Goal: Information Seeking & Learning: Learn about a topic

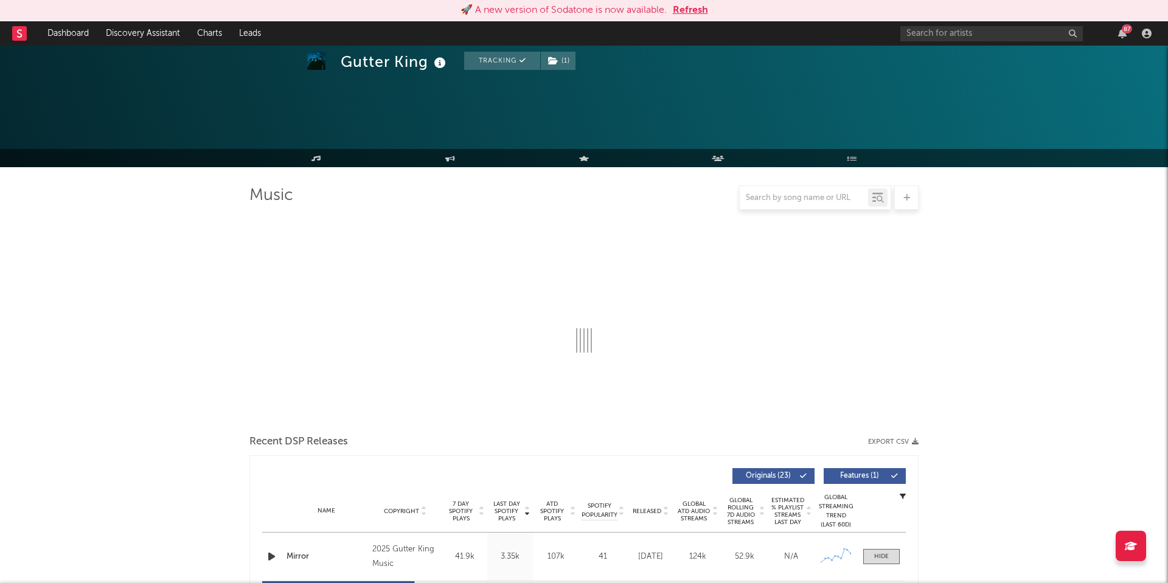
select select "1w"
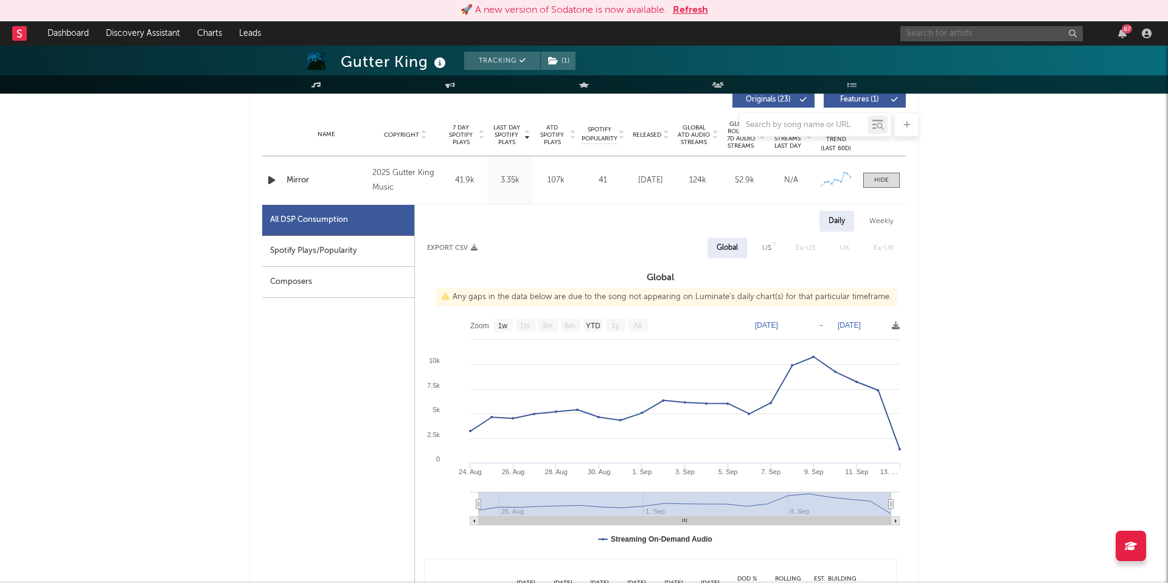
scroll to position [376, 0]
click at [952, 34] on input "text" at bounding box center [991, 33] width 182 height 15
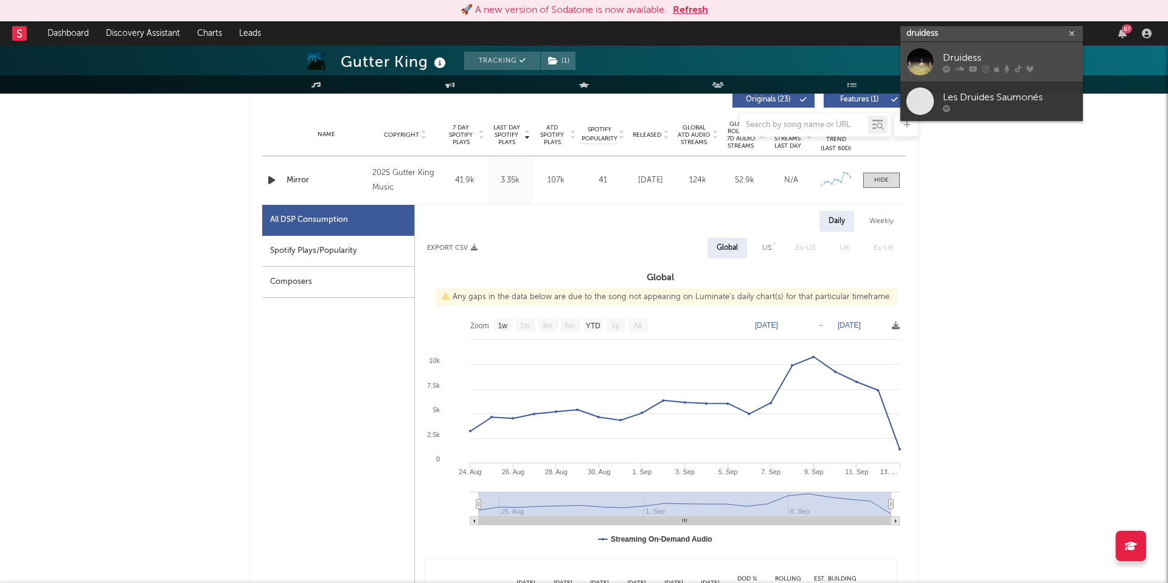
type input "druidess"
click at [942, 51] on link "Druidess" at bounding box center [991, 62] width 182 height 40
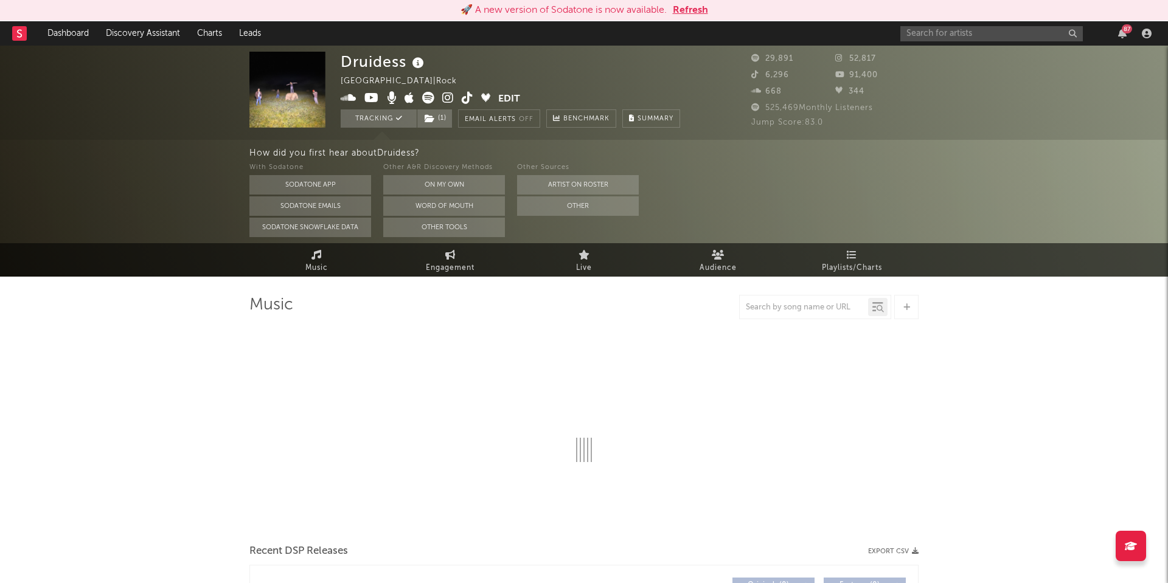
click at [687, 10] on button "Refresh" at bounding box center [690, 10] width 35 height 15
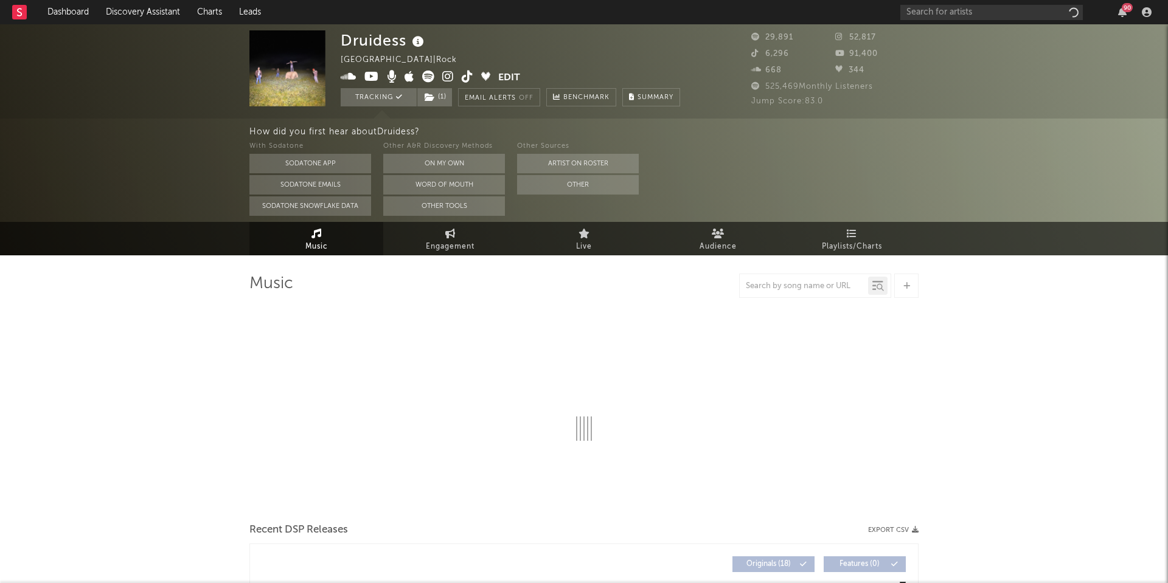
select select "6m"
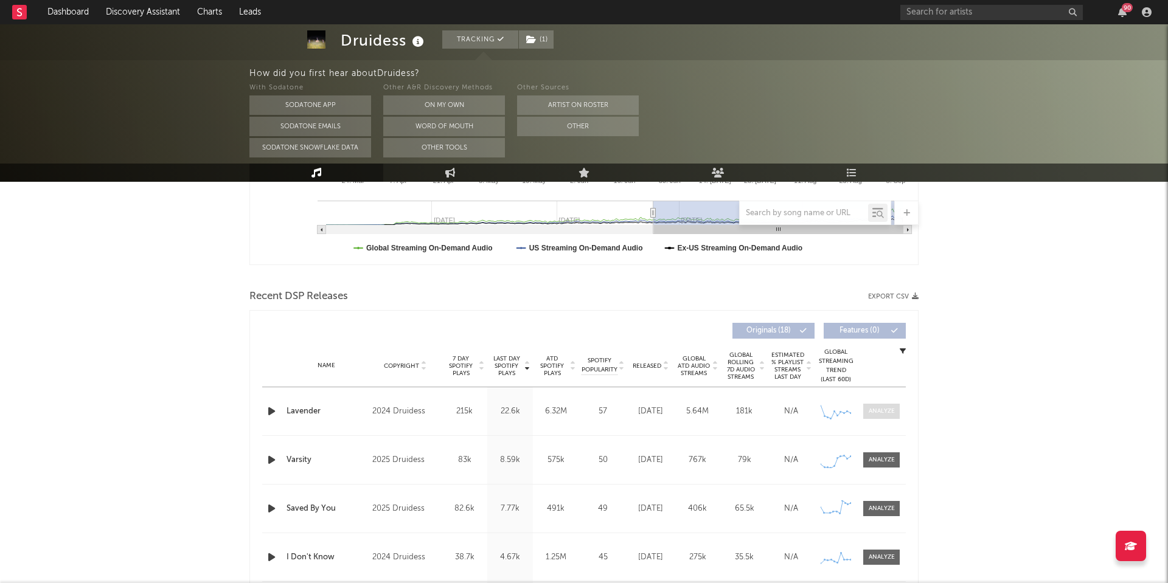
click at [882, 411] on div at bounding box center [881, 411] width 26 height 9
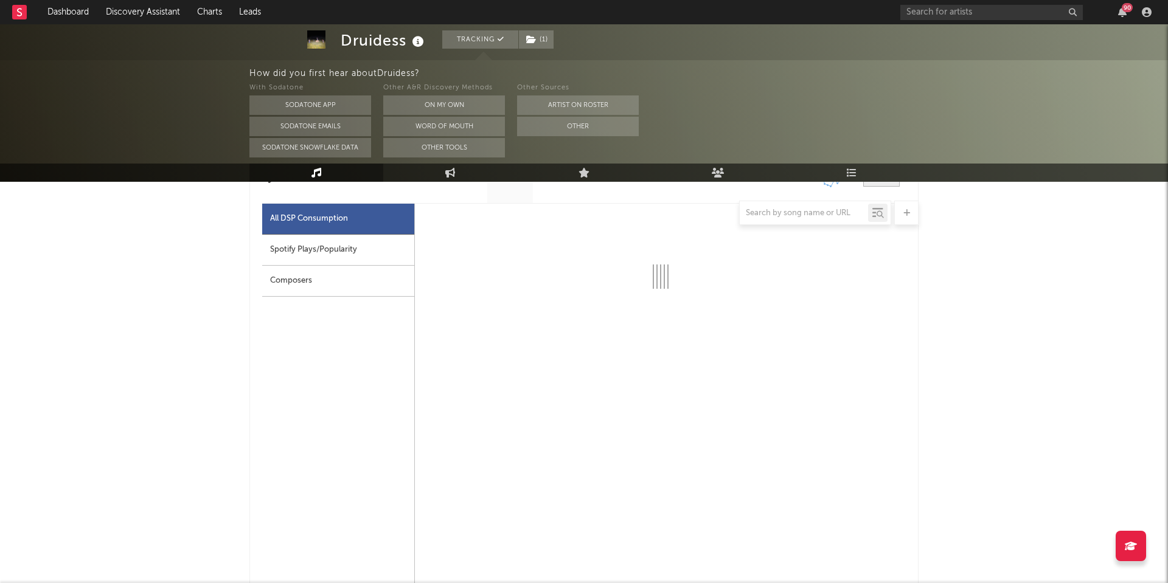
scroll to position [564, 0]
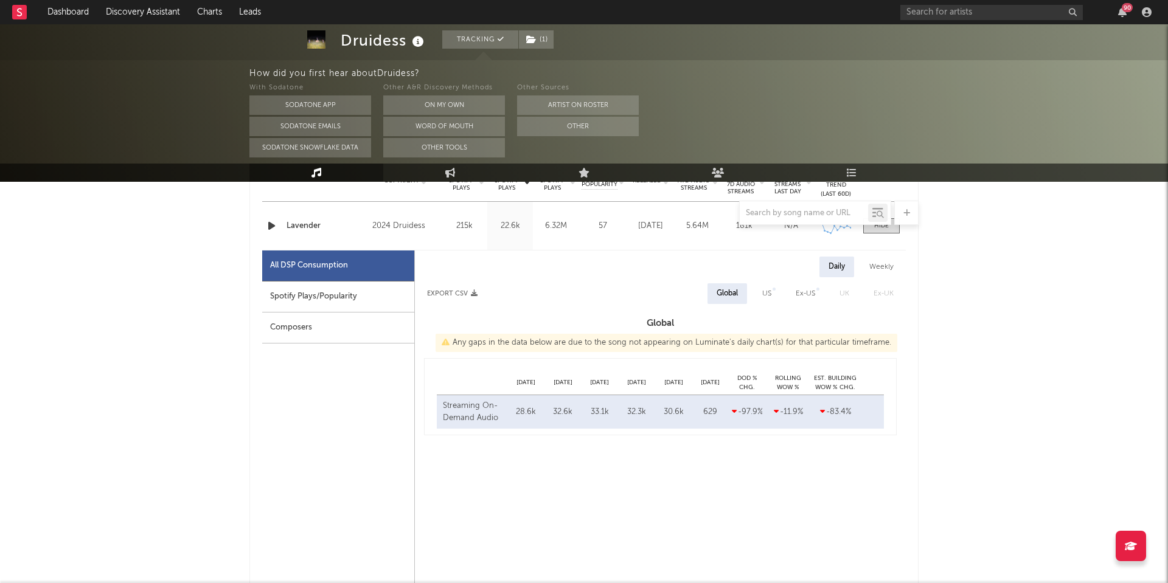
select select "6m"
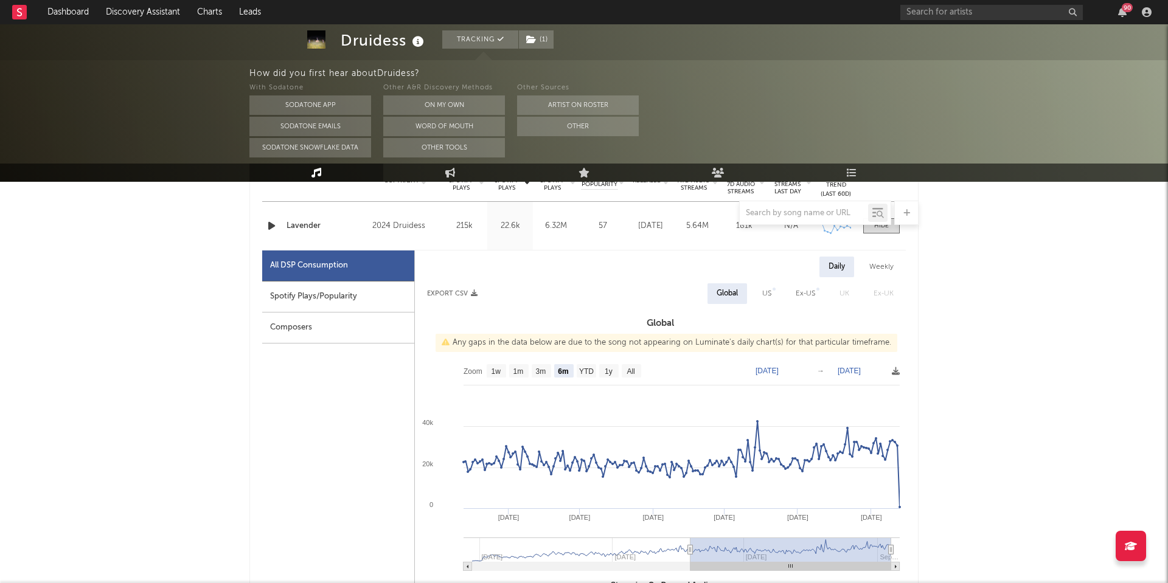
scroll to position [481, 0]
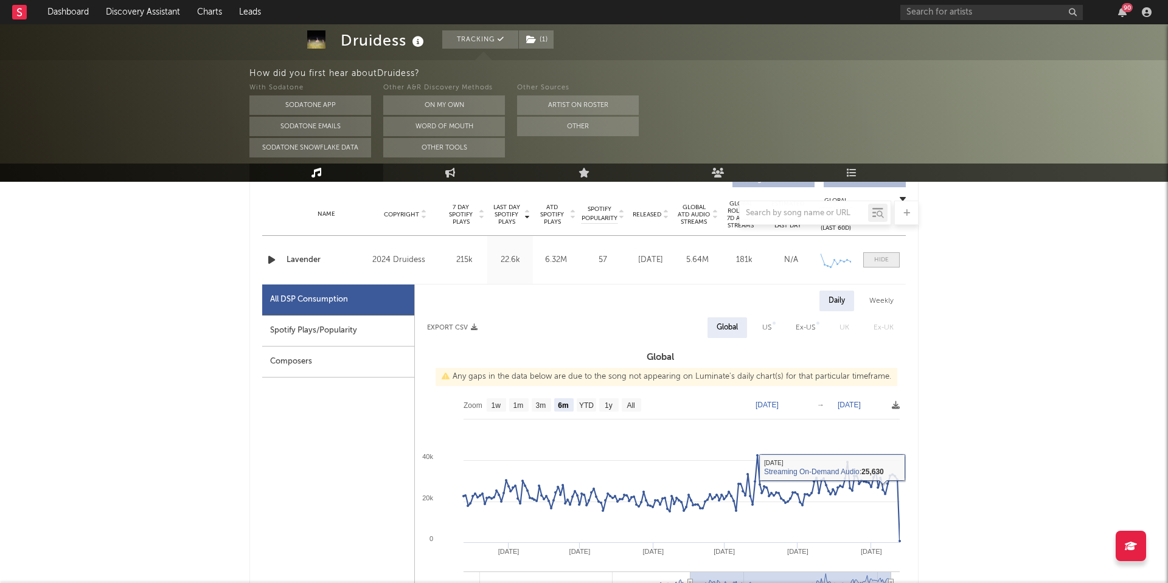
click at [881, 260] on div at bounding box center [881, 259] width 15 height 9
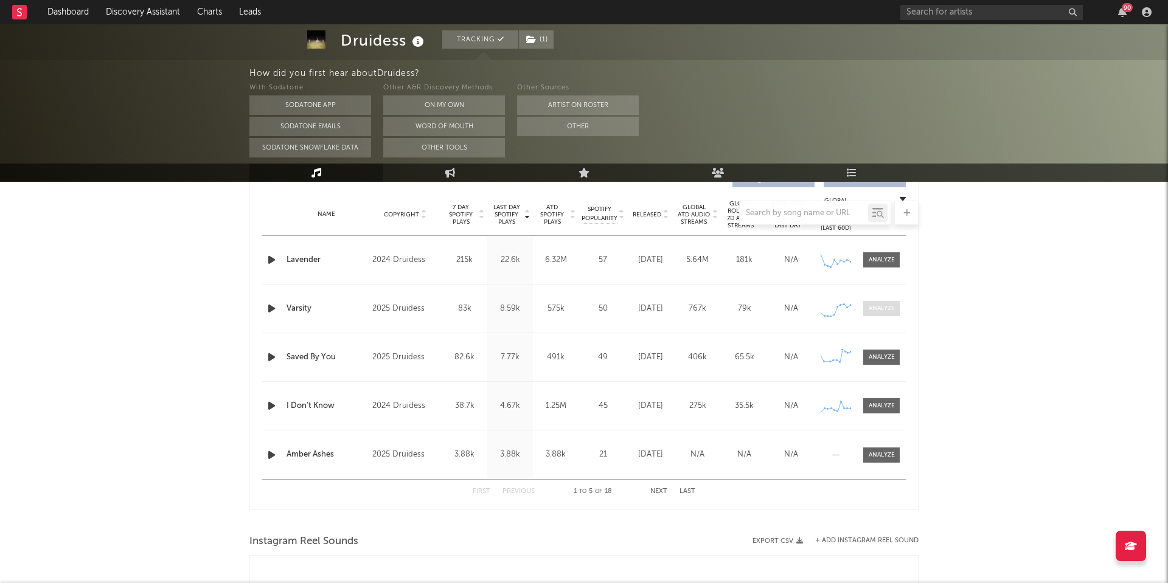
click at [885, 310] on div at bounding box center [881, 308] width 26 height 9
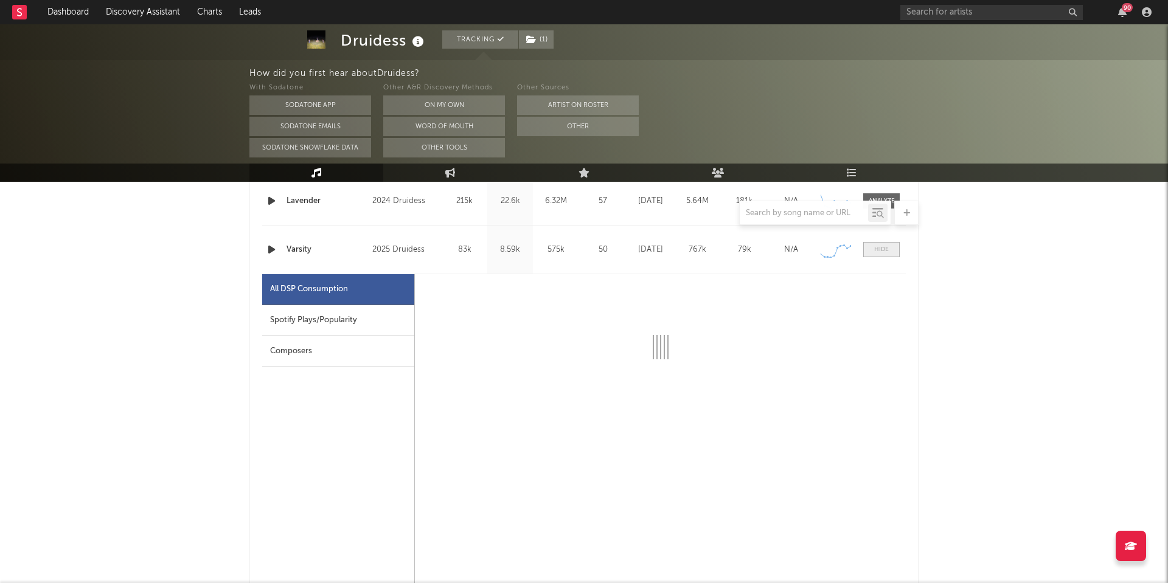
scroll to position [548, 0]
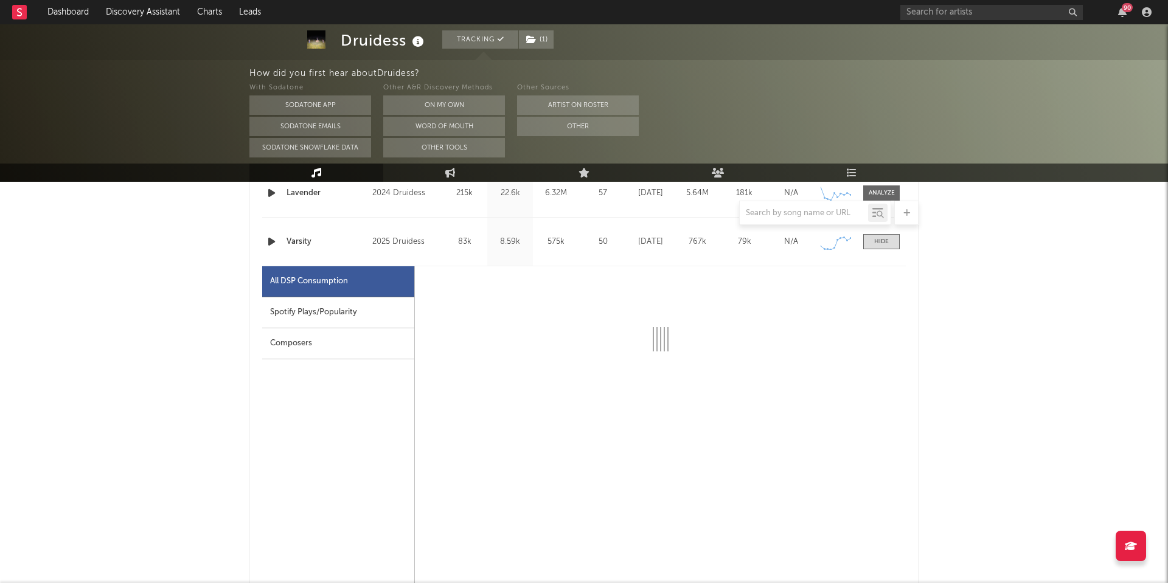
select select "1w"
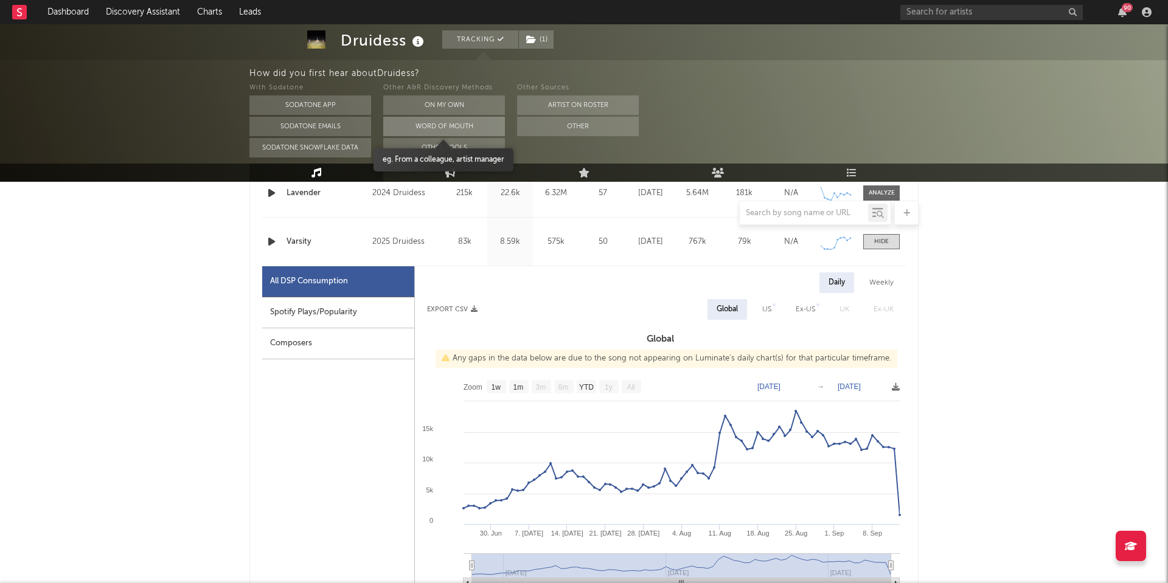
click at [440, 131] on button "Word Of Mouth" at bounding box center [444, 126] width 122 height 19
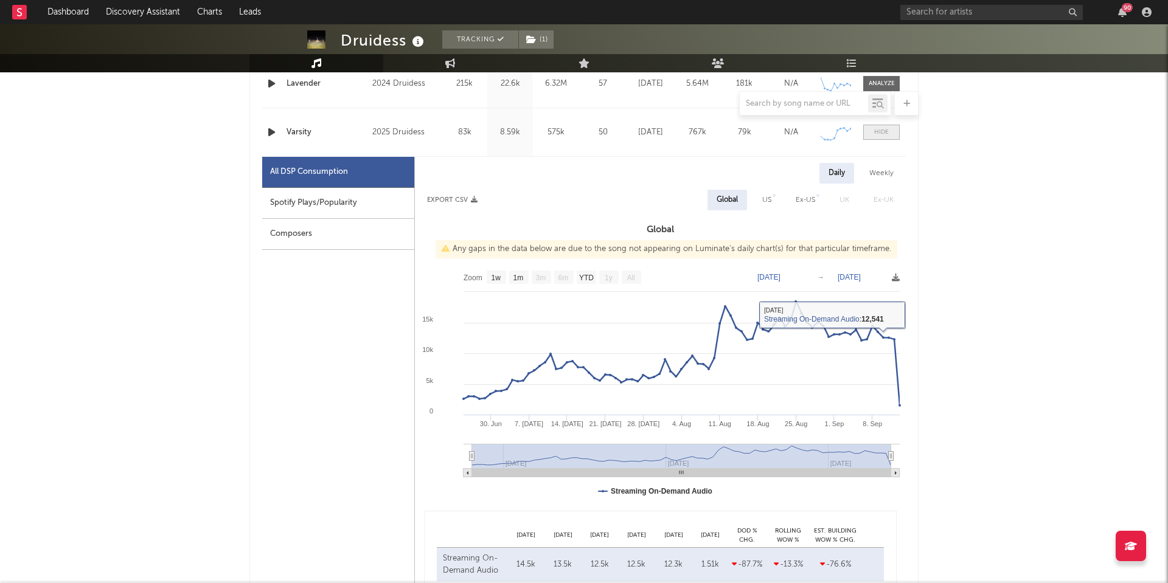
click at [881, 130] on div at bounding box center [881, 132] width 15 height 9
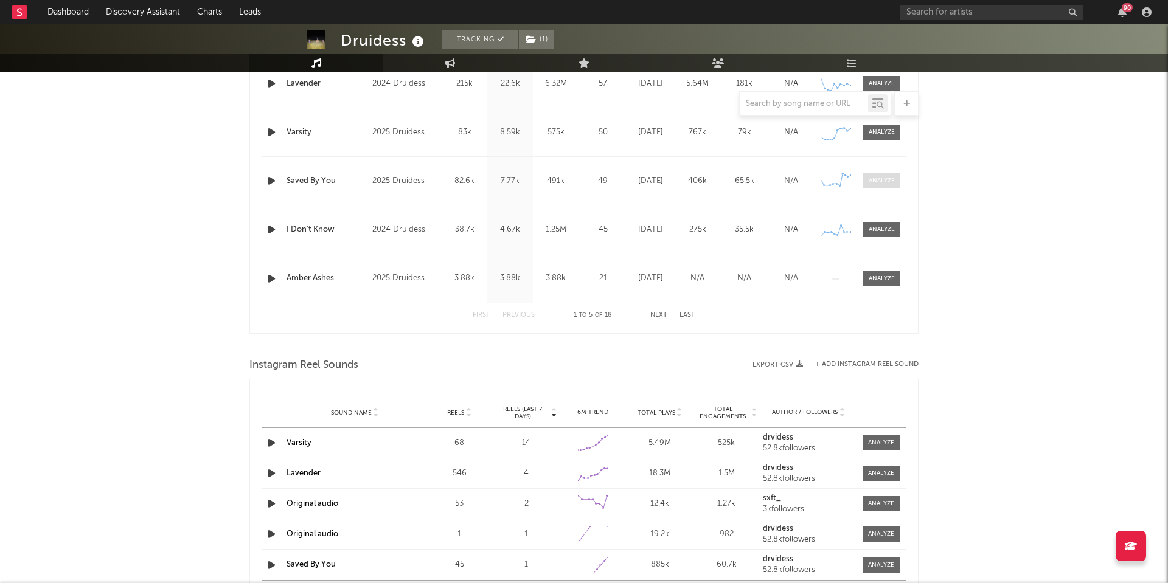
click at [884, 188] on span at bounding box center [881, 180] width 36 height 15
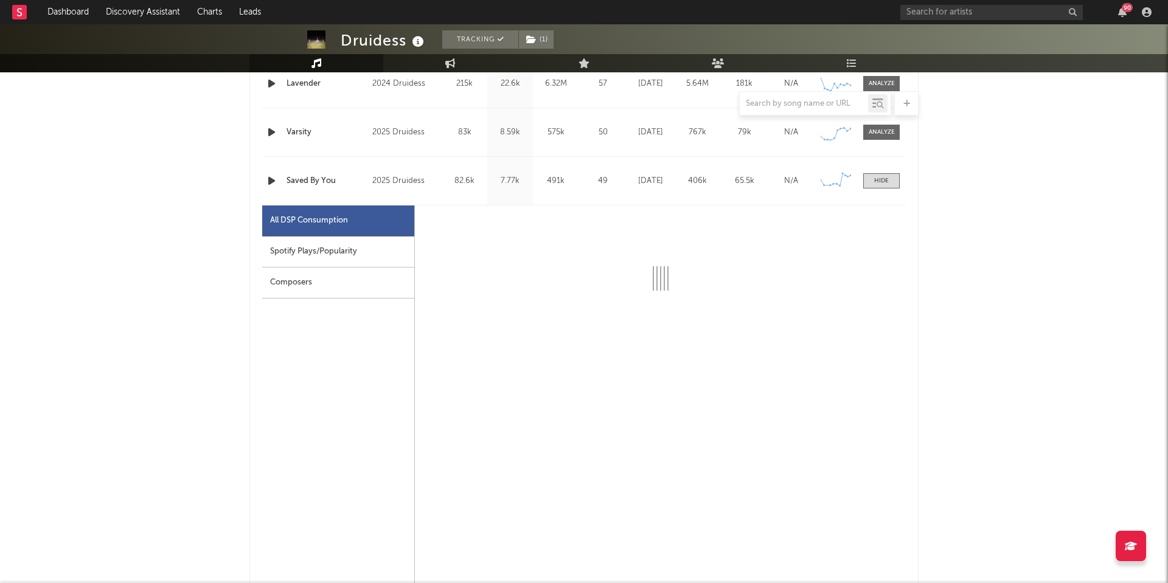
select select "1w"
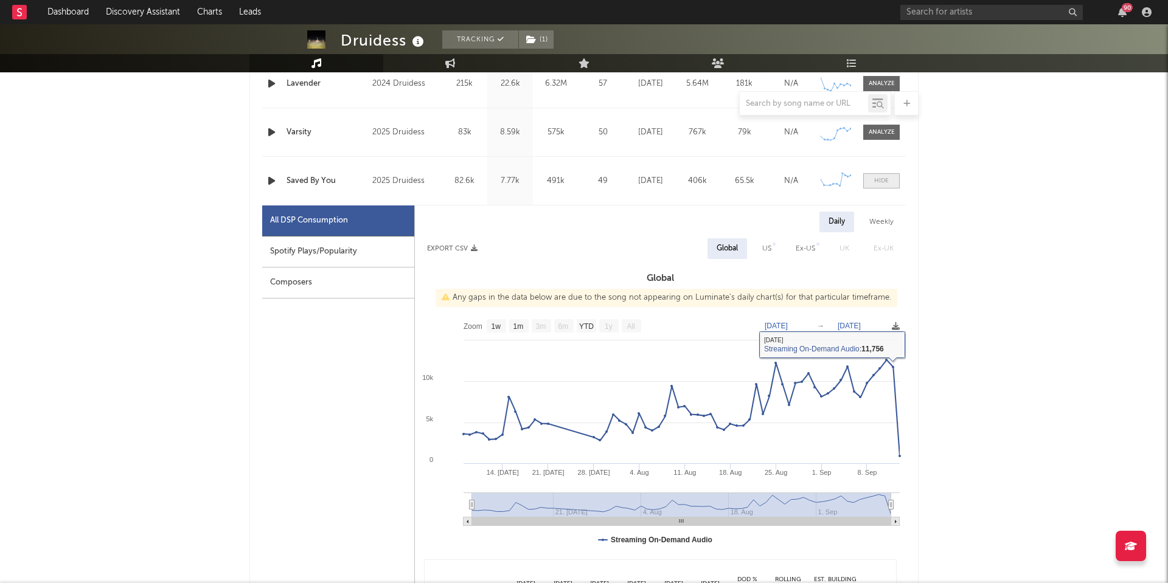
click at [881, 175] on span at bounding box center [881, 180] width 36 height 15
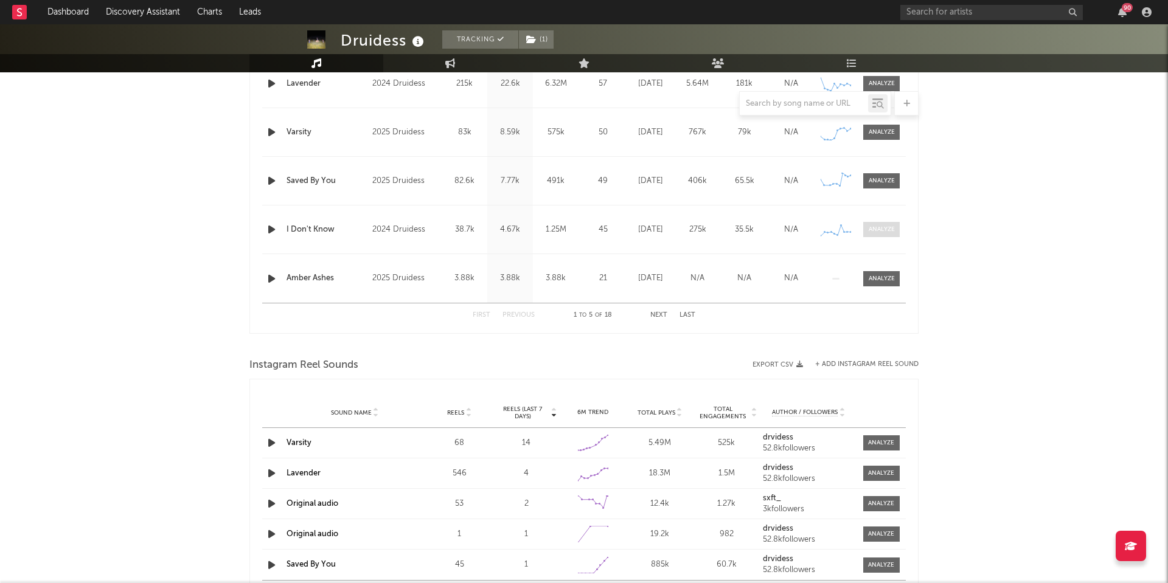
click at [873, 229] on div at bounding box center [881, 229] width 26 height 9
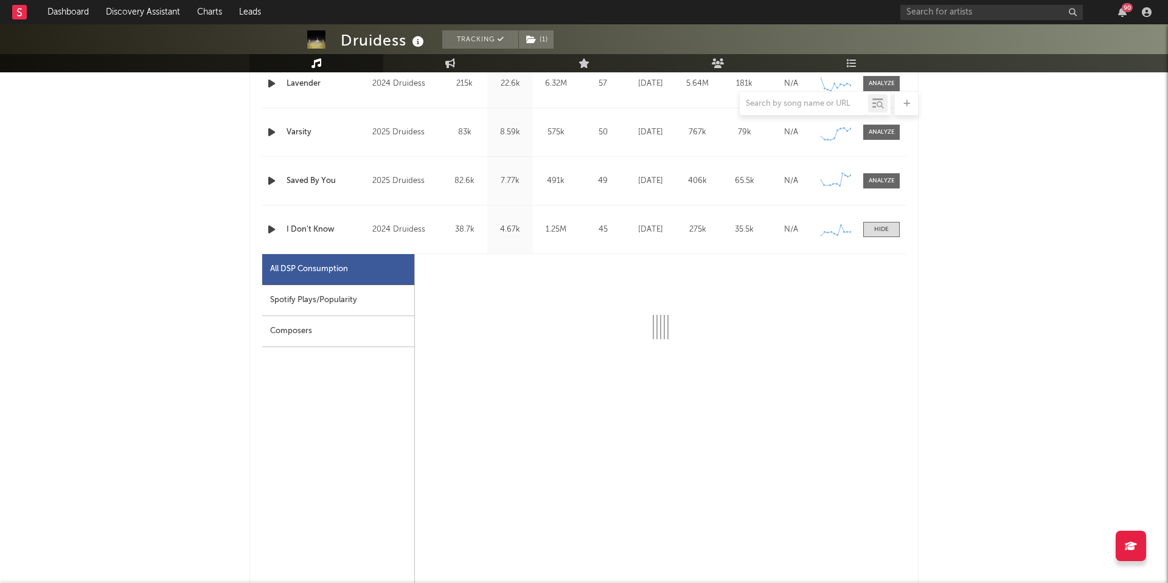
select select "1w"
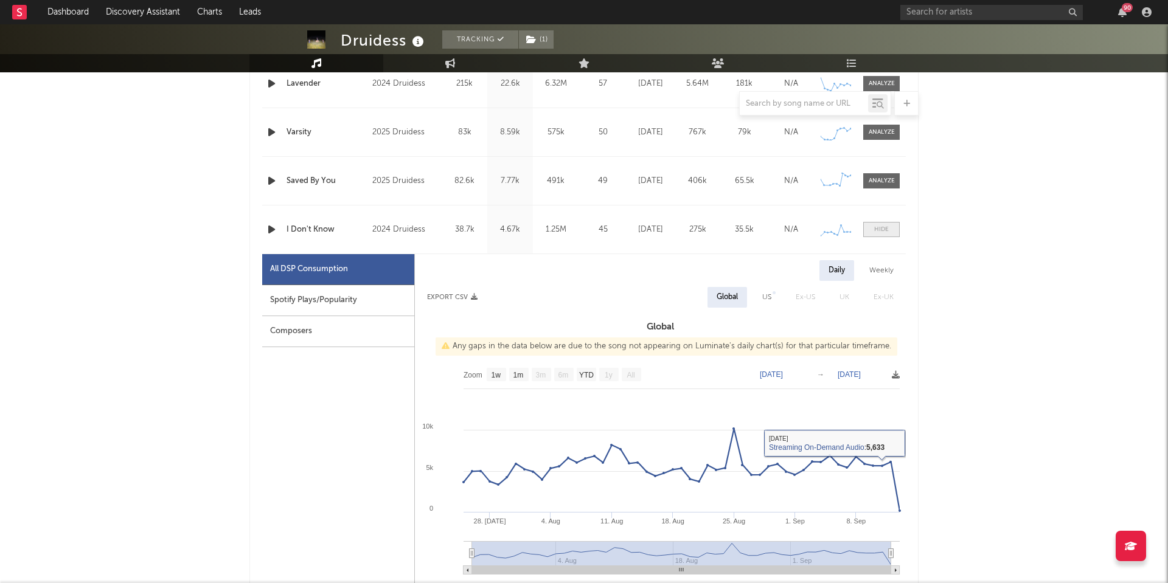
click at [876, 227] on div at bounding box center [881, 229] width 15 height 9
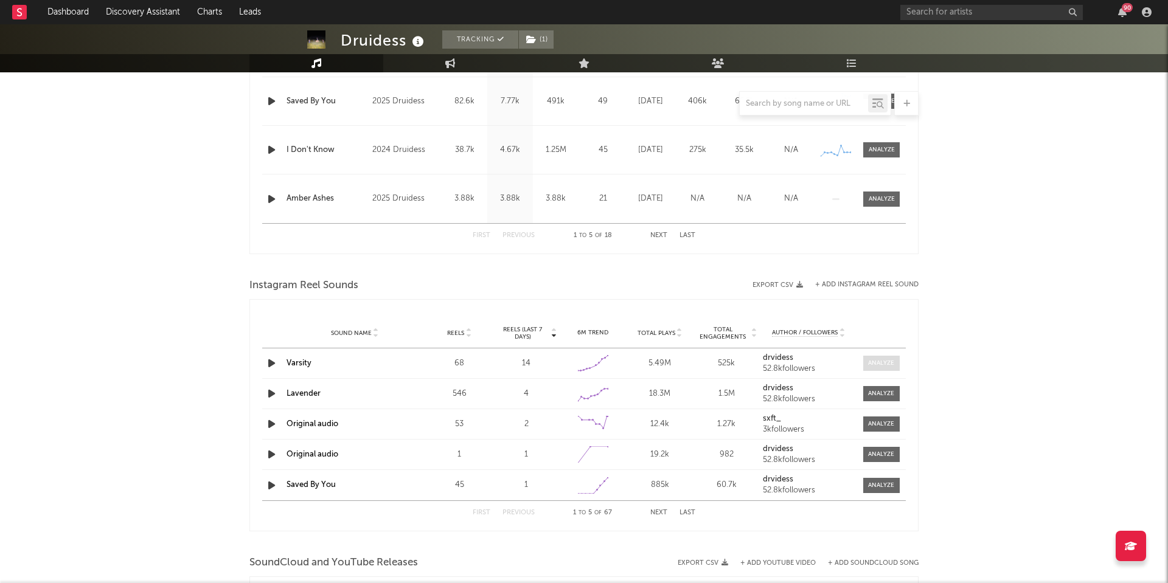
click at [879, 361] on div at bounding box center [881, 363] width 26 height 9
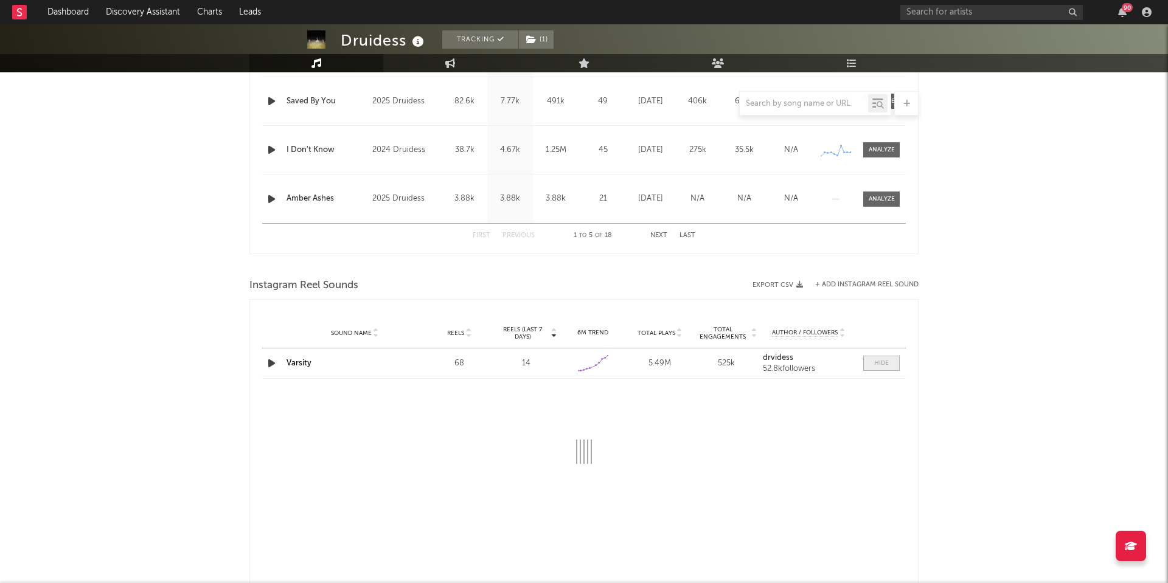
scroll to position [680, 0]
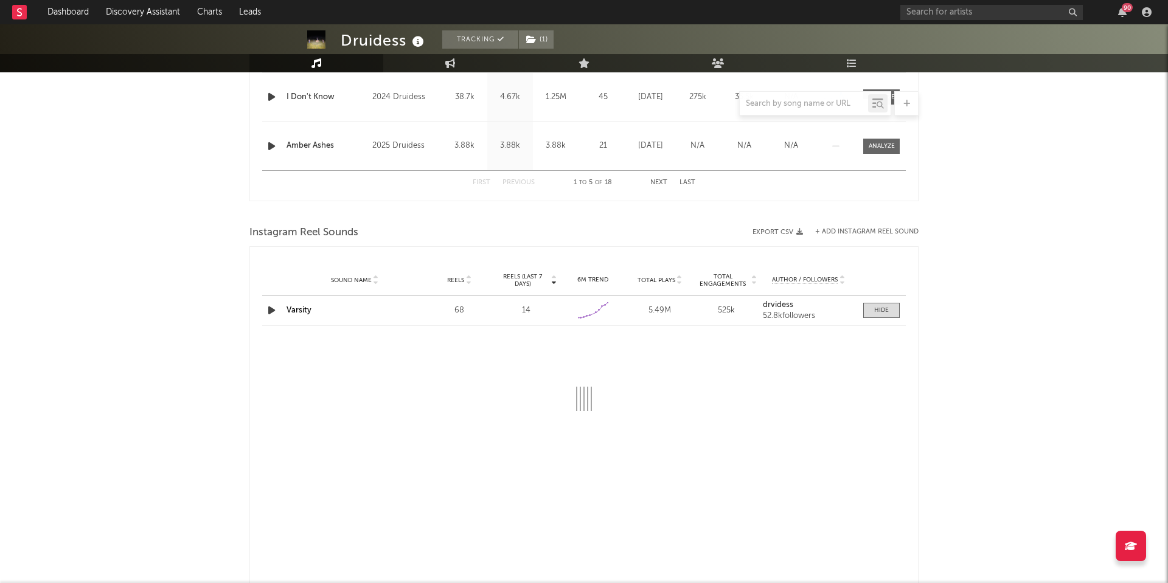
select select "1w"
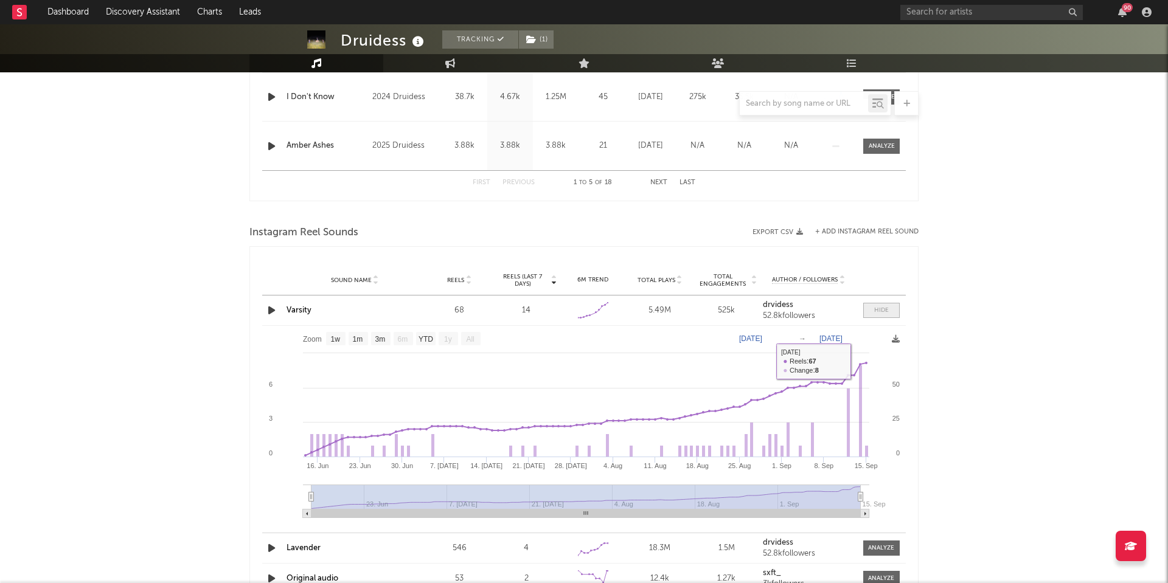
click at [876, 312] on div at bounding box center [881, 310] width 15 height 9
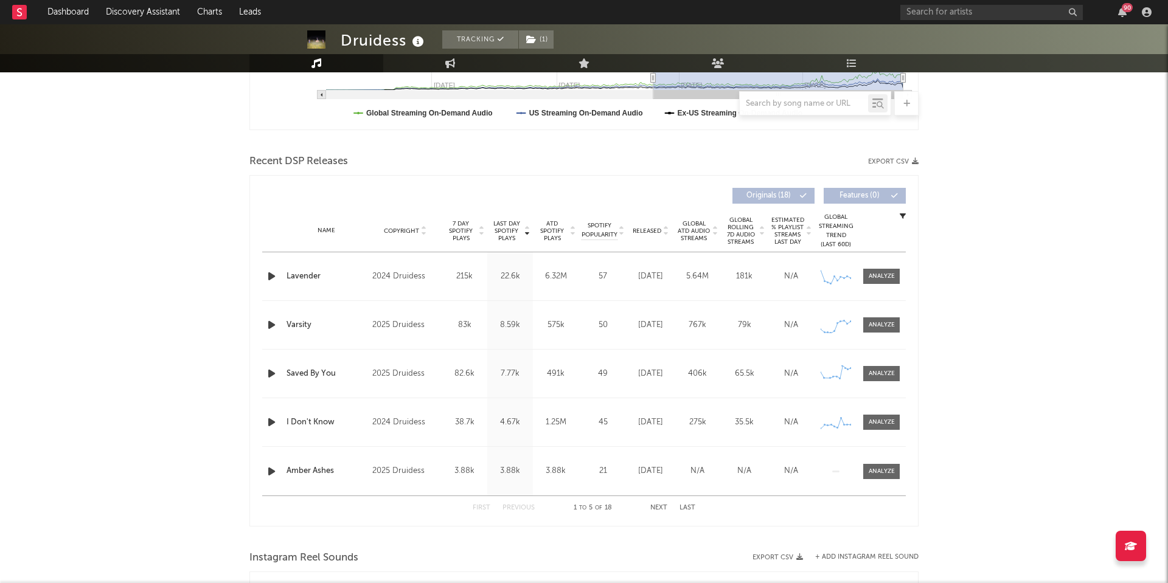
scroll to position [356, 0]
click at [892, 272] on div at bounding box center [881, 275] width 26 height 9
select select "6m"
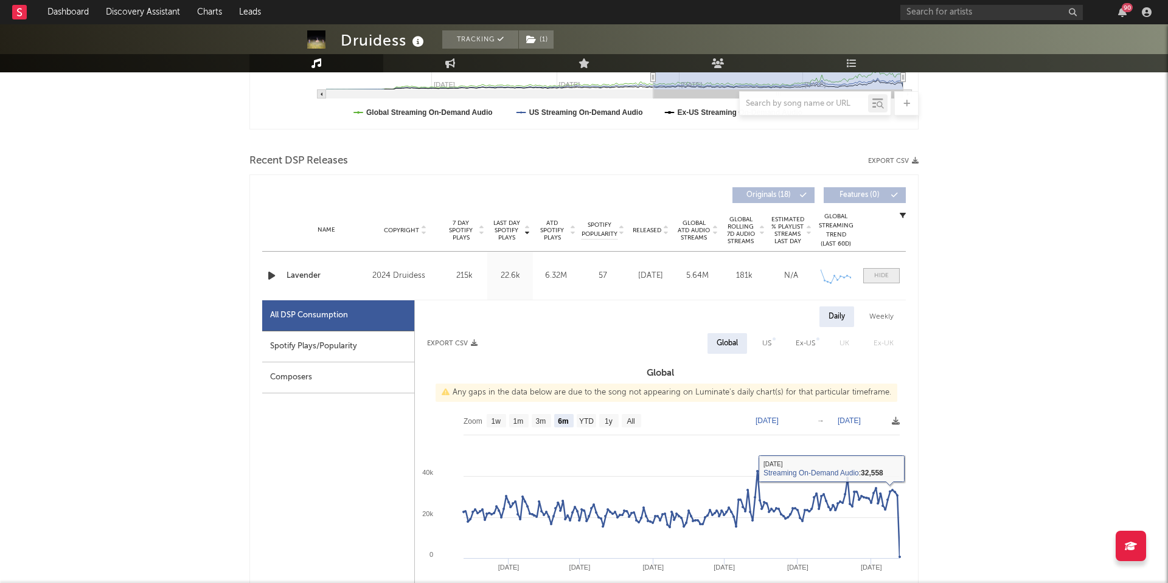
click at [887, 277] on div at bounding box center [881, 275] width 15 height 9
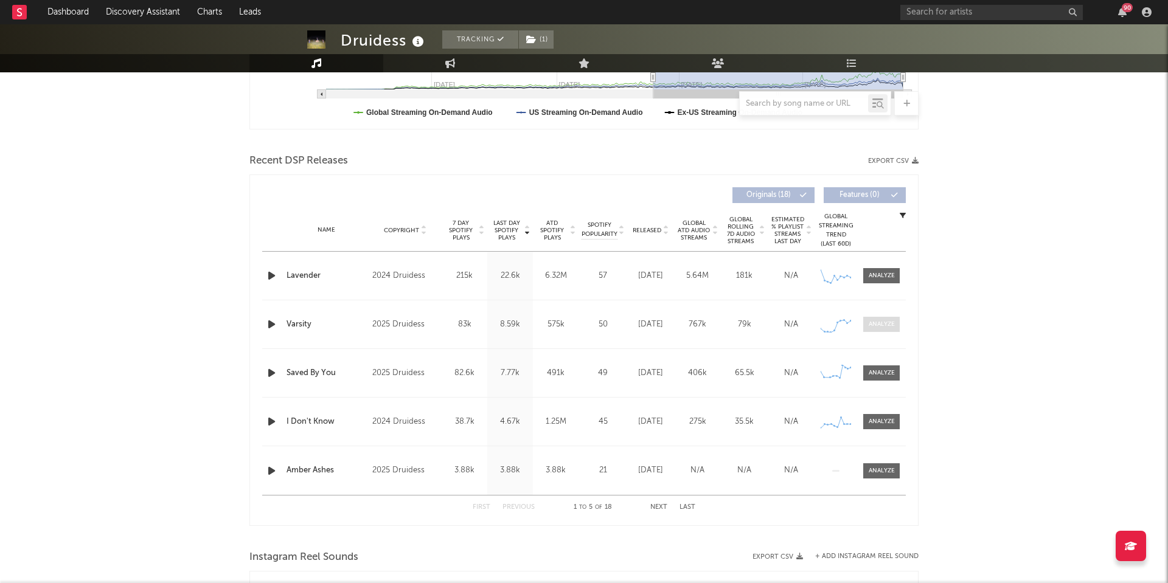
click at [884, 324] on div at bounding box center [881, 324] width 26 height 9
select select "1w"
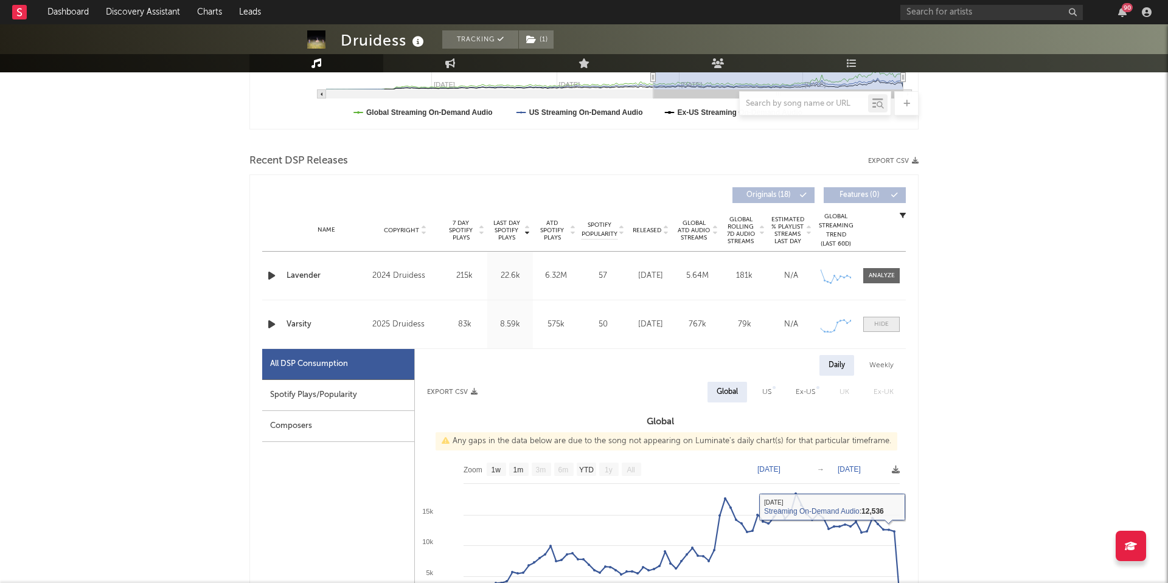
click at [890, 322] on span at bounding box center [881, 324] width 36 height 15
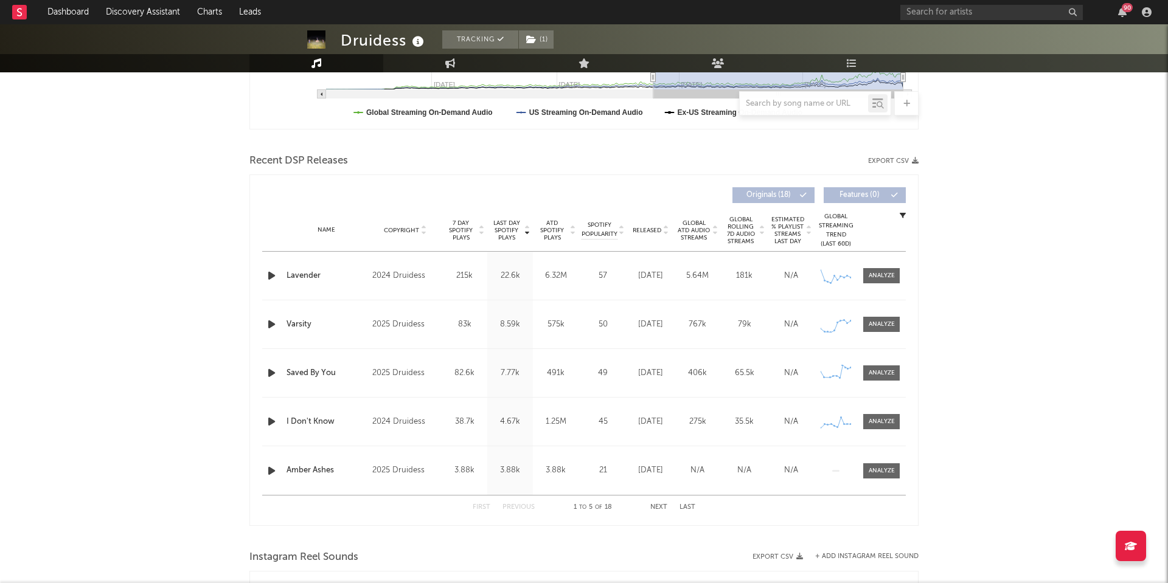
click at [884, 381] on div "Name Saved By You Copyright 2025 Druidess Label Druidess Album Names Saved By Y…" at bounding box center [583, 373] width 643 height 48
click at [884, 375] on div at bounding box center [881, 373] width 26 height 9
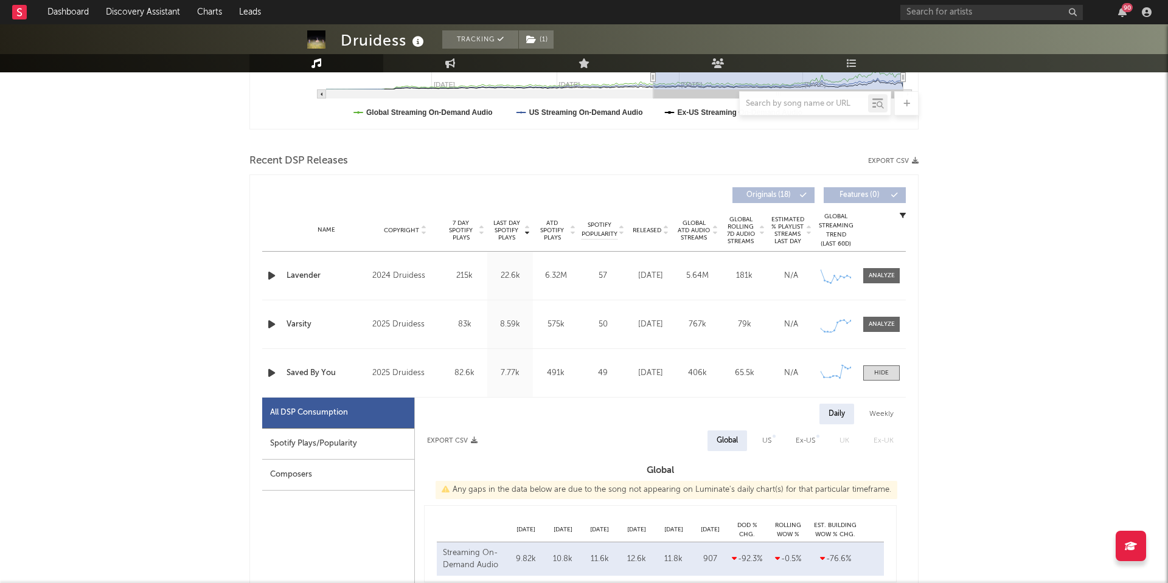
select select "1w"
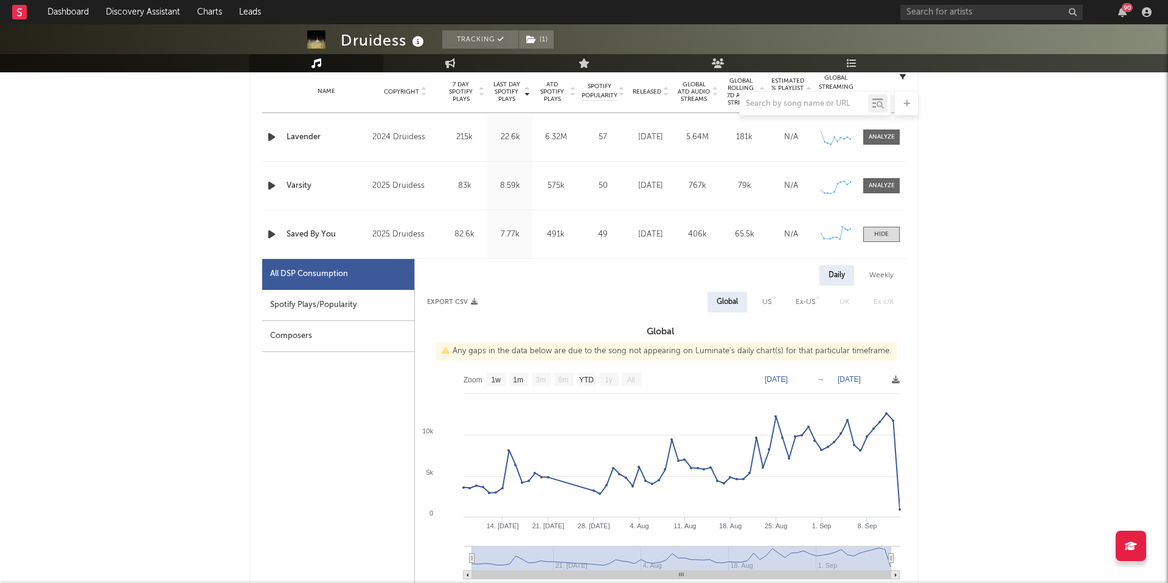
scroll to position [507, 0]
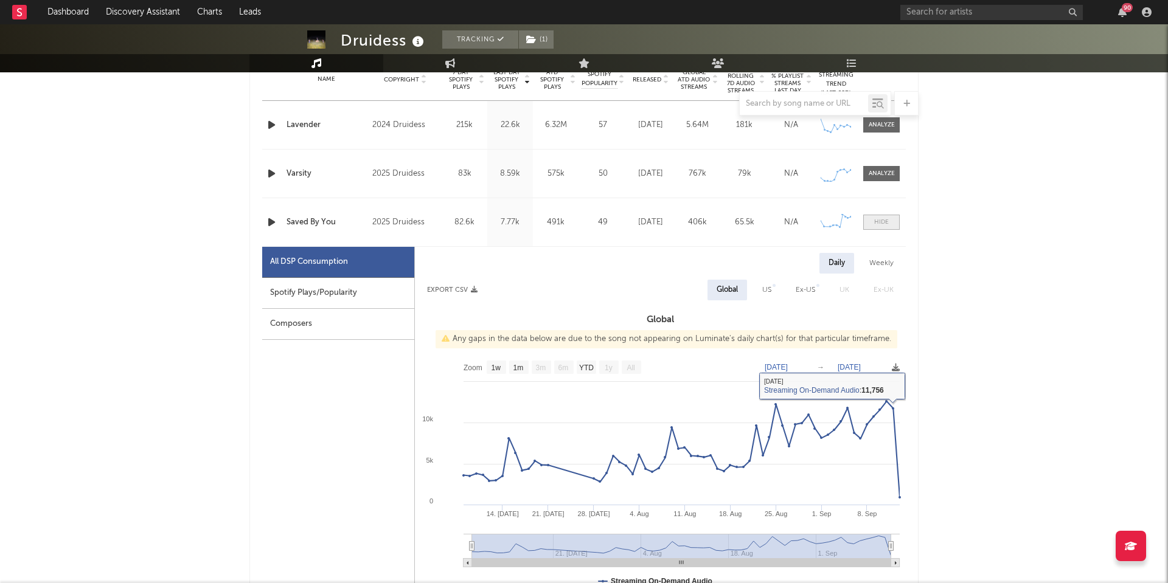
click at [879, 217] on span at bounding box center [881, 222] width 36 height 15
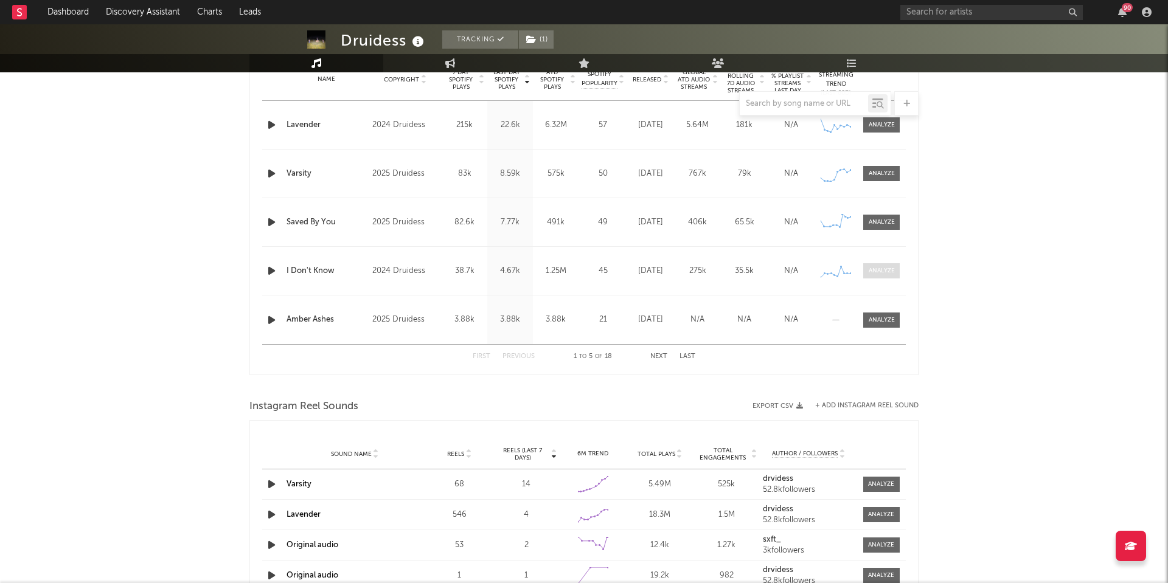
click at [881, 275] on div at bounding box center [881, 270] width 26 height 9
select select "1w"
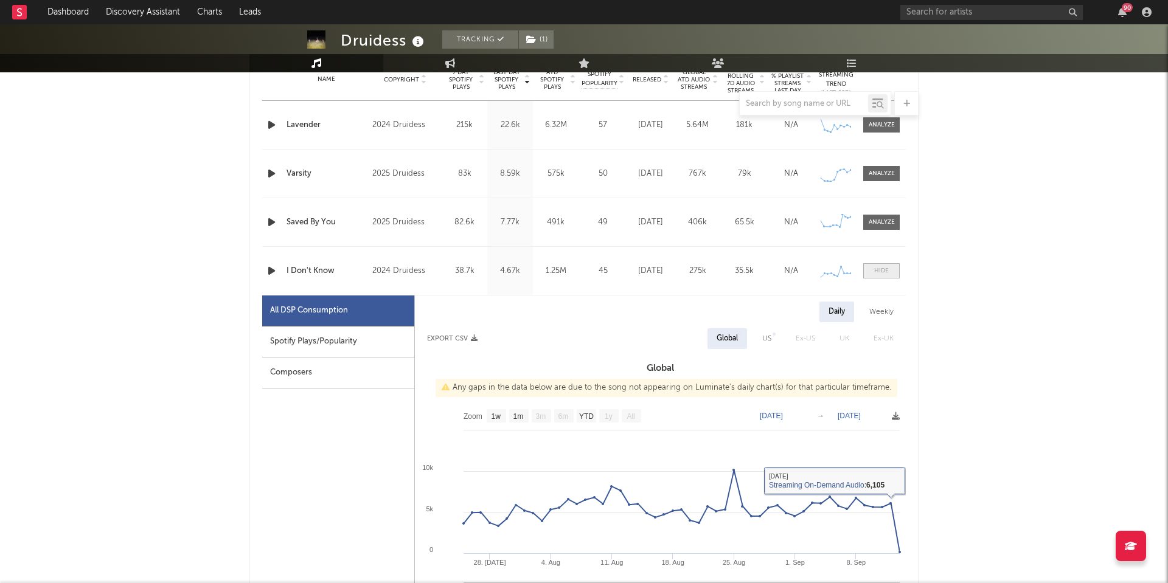
click at [879, 274] on div at bounding box center [881, 270] width 15 height 9
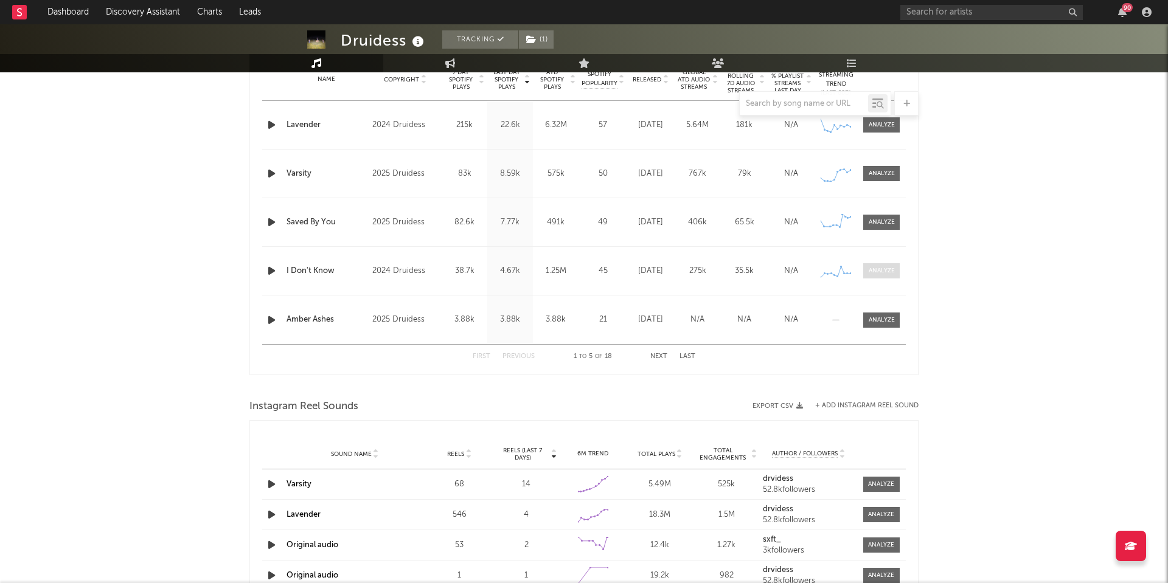
click at [876, 273] on div at bounding box center [881, 270] width 26 height 9
select select "1w"
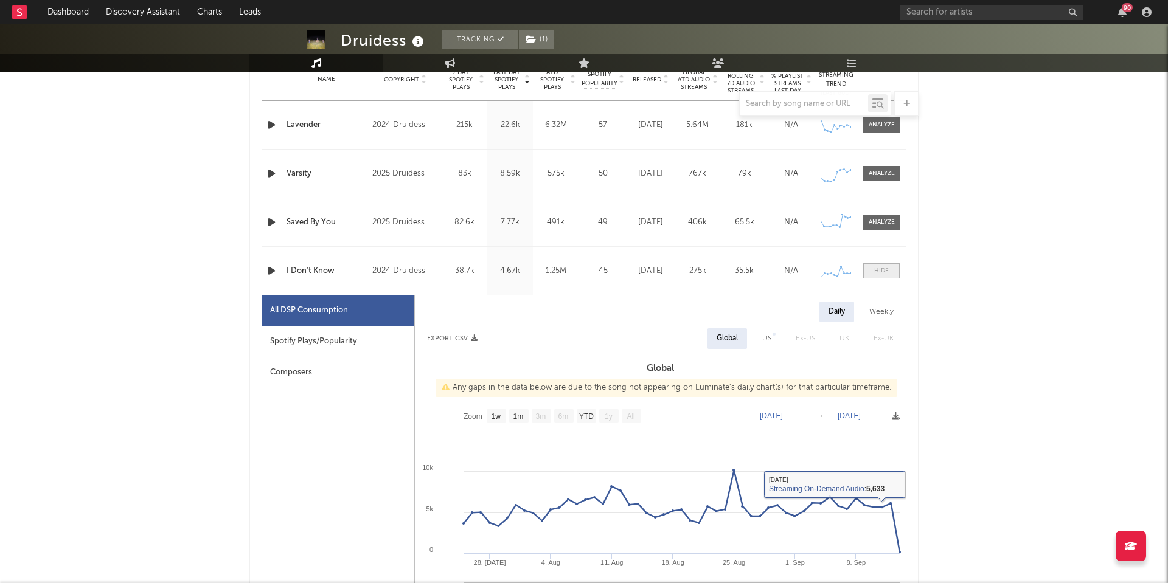
click at [881, 273] on div at bounding box center [881, 270] width 15 height 9
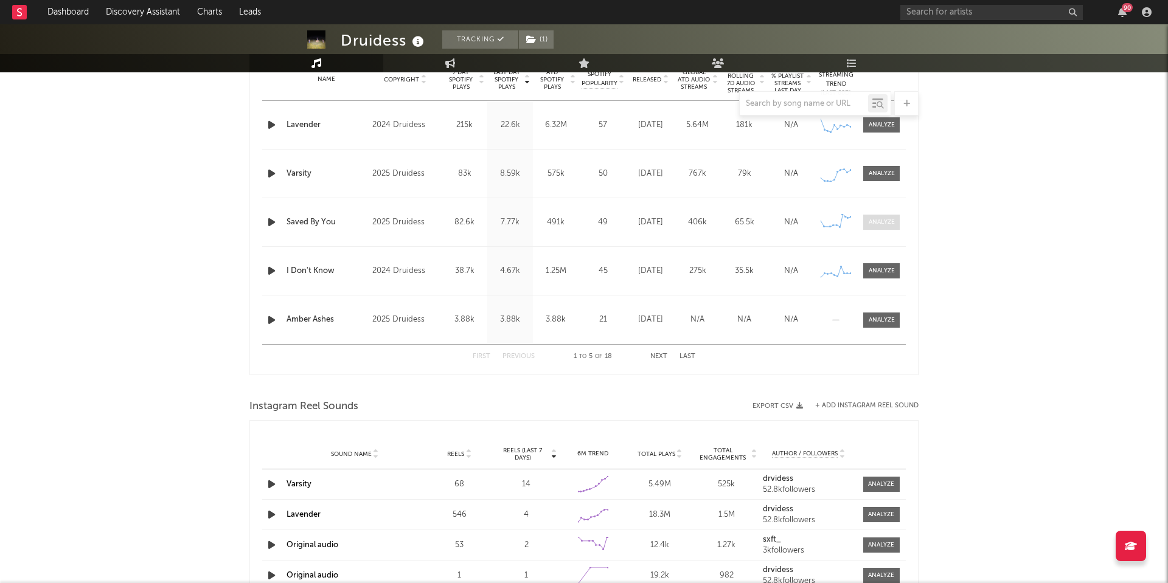
click at [876, 218] on div at bounding box center [881, 222] width 26 height 9
select select "1w"
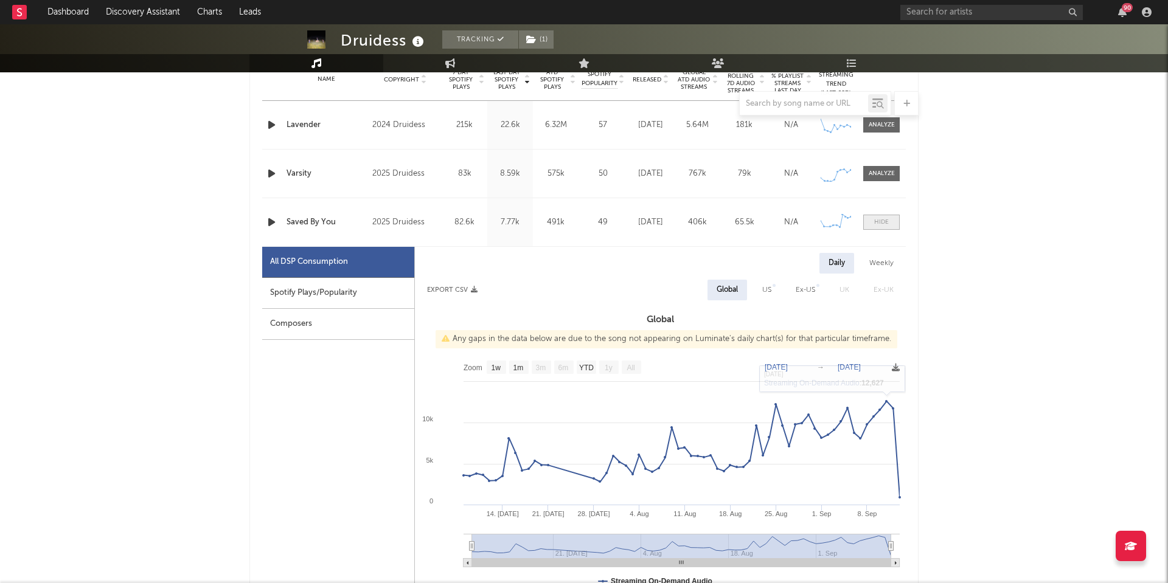
click at [874, 218] on div at bounding box center [881, 222] width 15 height 9
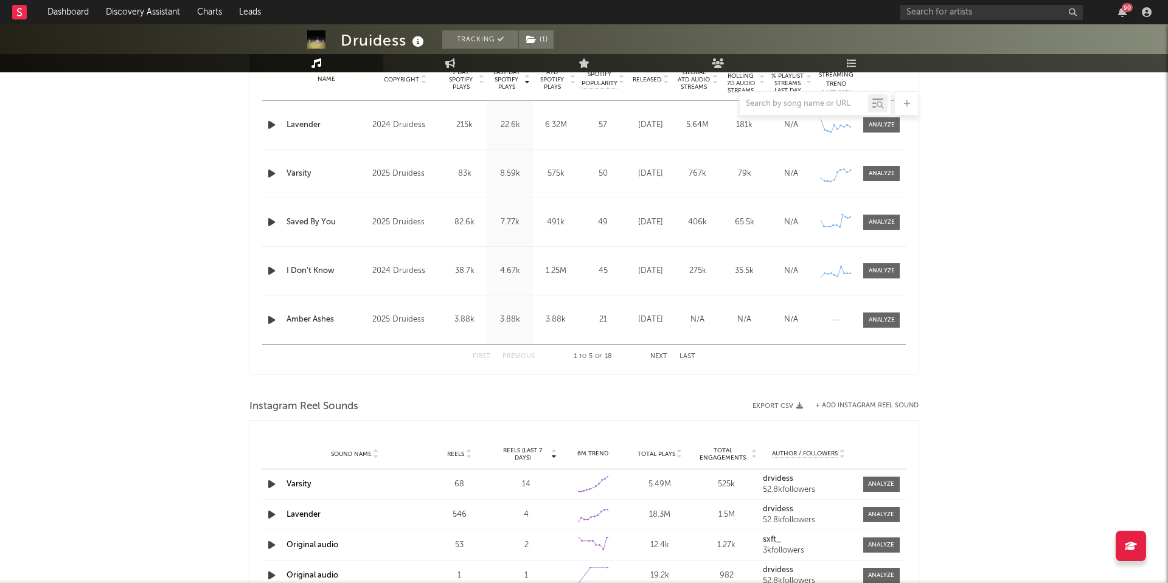
click at [880, 279] on div "Name I Don't Know Copyright 2024 Druidess Label Druidess Album Names The Produc…" at bounding box center [583, 271] width 643 height 48
click at [880, 277] on span at bounding box center [881, 270] width 36 height 15
select select "1w"
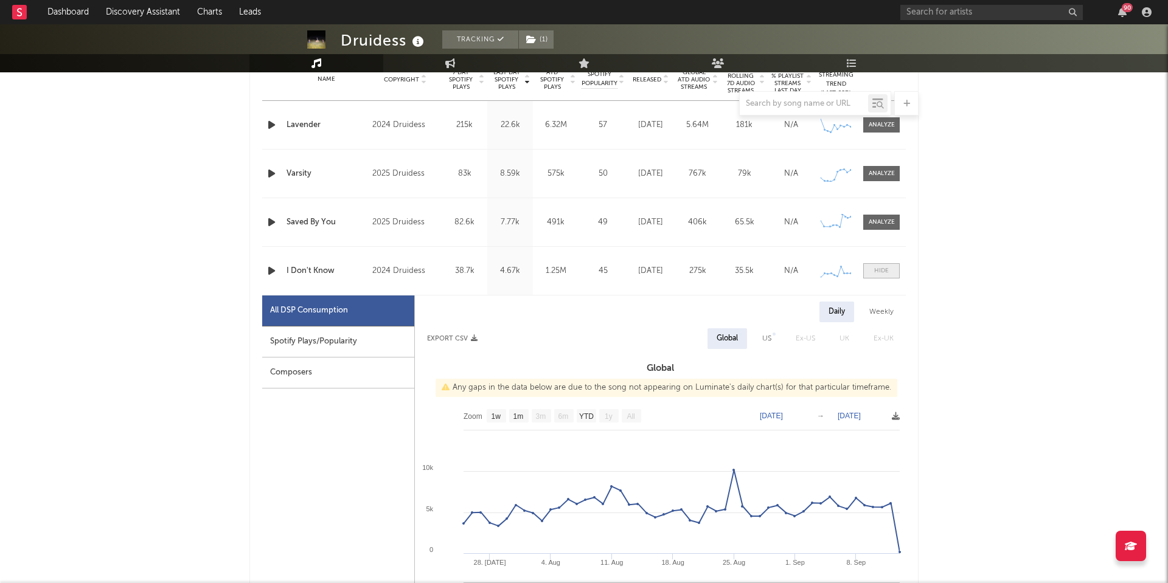
click at [885, 273] on div at bounding box center [881, 270] width 15 height 9
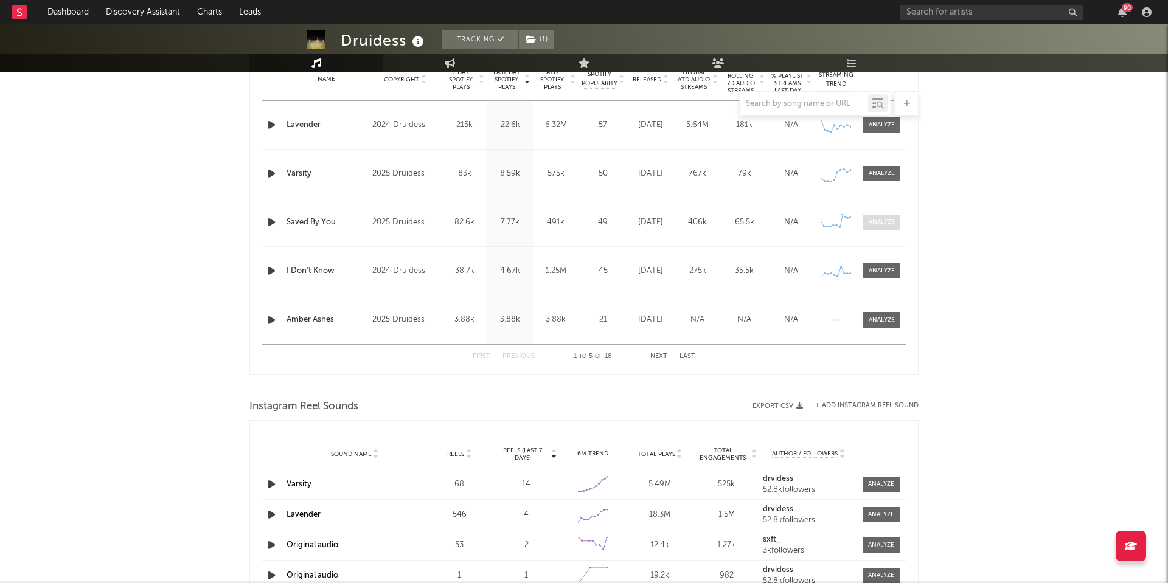
click at [880, 219] on div at bounding box center [881, 222] width 26 height 9
select select "1w"
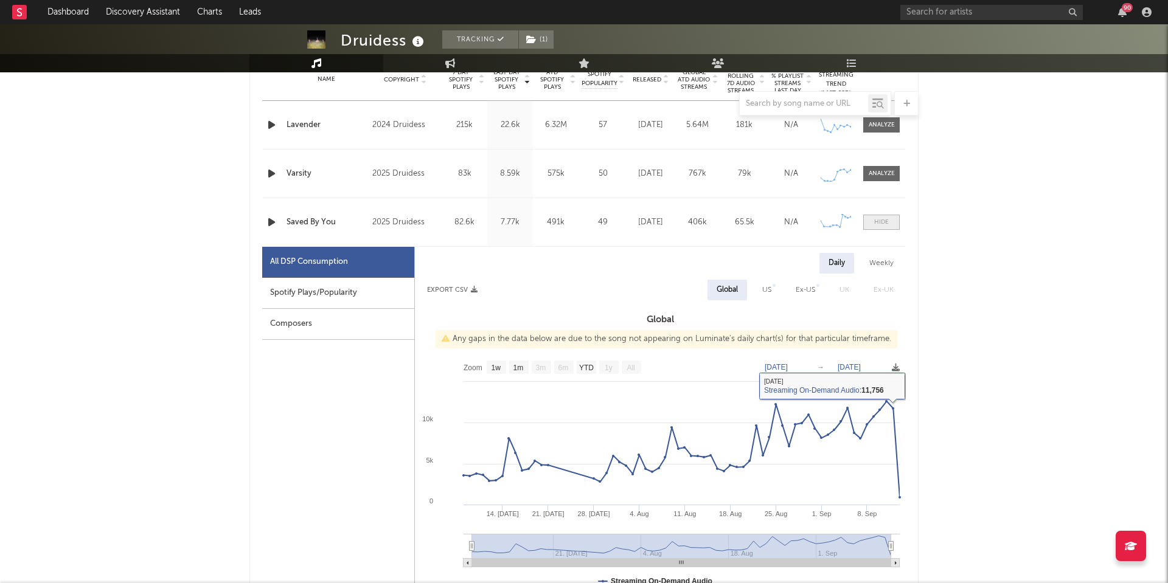
click at [889, 226] on span at bounding box center [881, 222] width 36 height 15
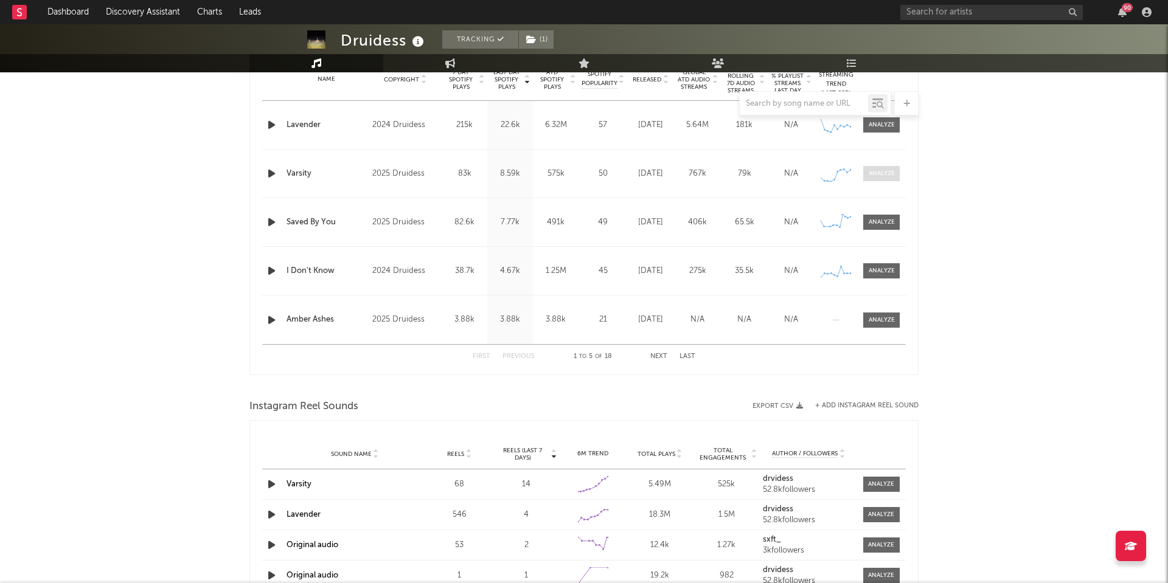
click at [888, 175] on div at bounding box center [881, 173] width 26 height 9
select select "1w"
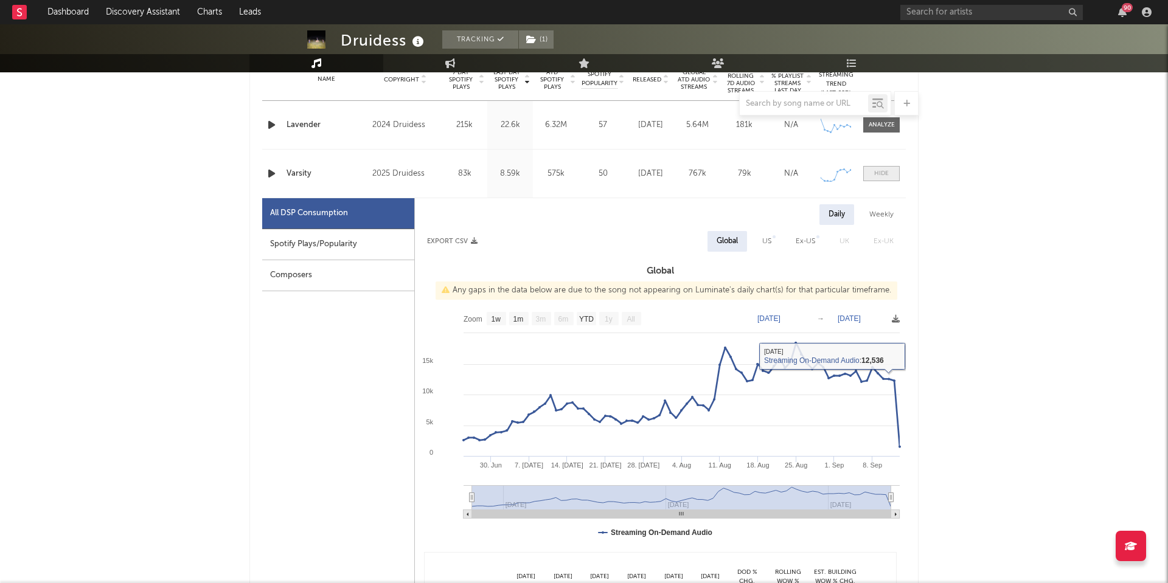
click at [877, 172] on div at bounding box center [881, 173] width 15 height 9
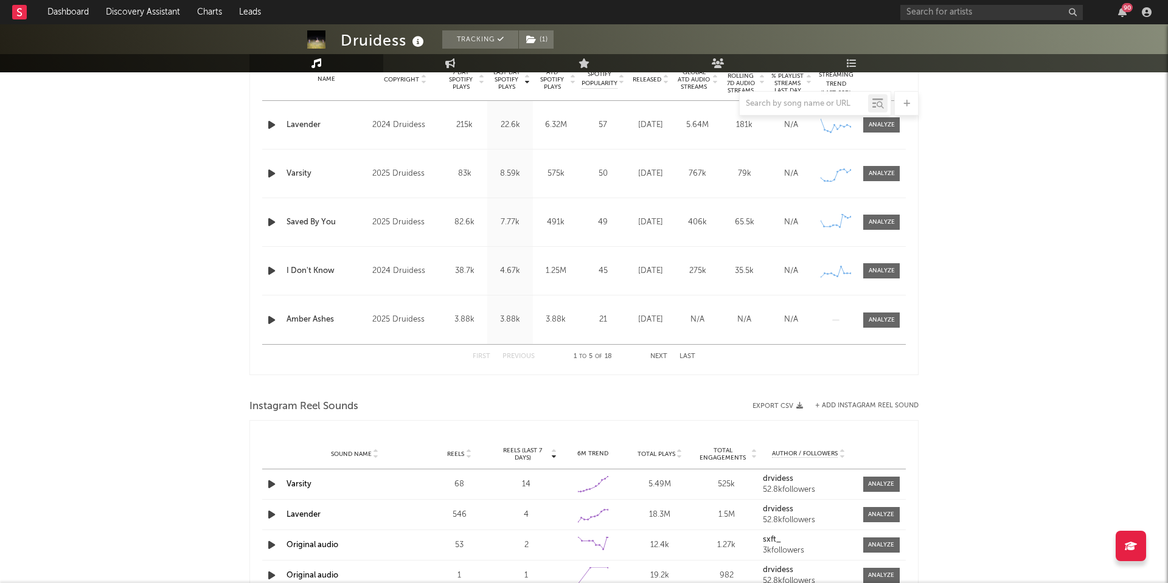
click at [874, 117] on div "Name Lavender Copyright 2024 Druidess Label Druidess Album Names The Product Of…" at bounding box center [583, 125] width 643 height 48
click at [874, 125] on div at bounding box center [881, 124] width 26 height 9
select select "6m"
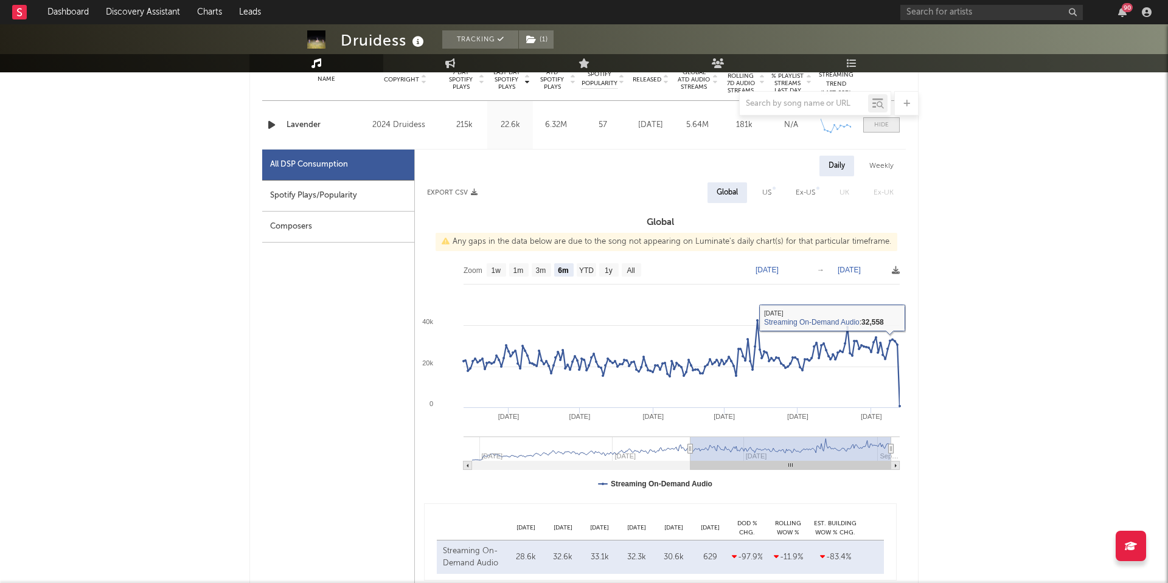
click at [875, 126] on div at bounding box center [881, 124] width 15 height 9
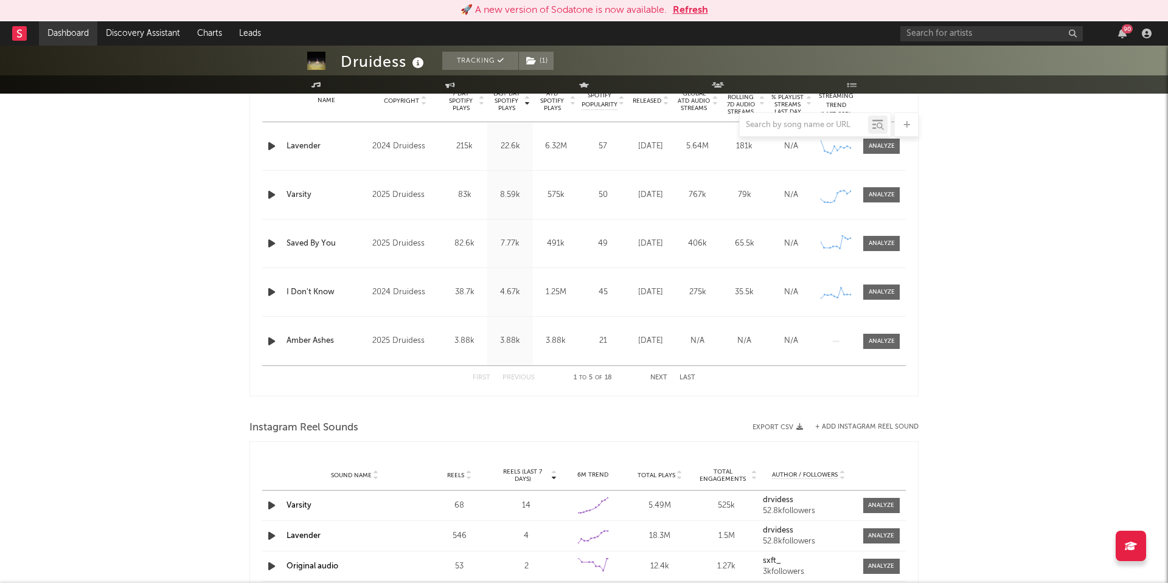
click at [85, 33] on link "Dashboard" at bounding box center [68, 33] width 58 height 24
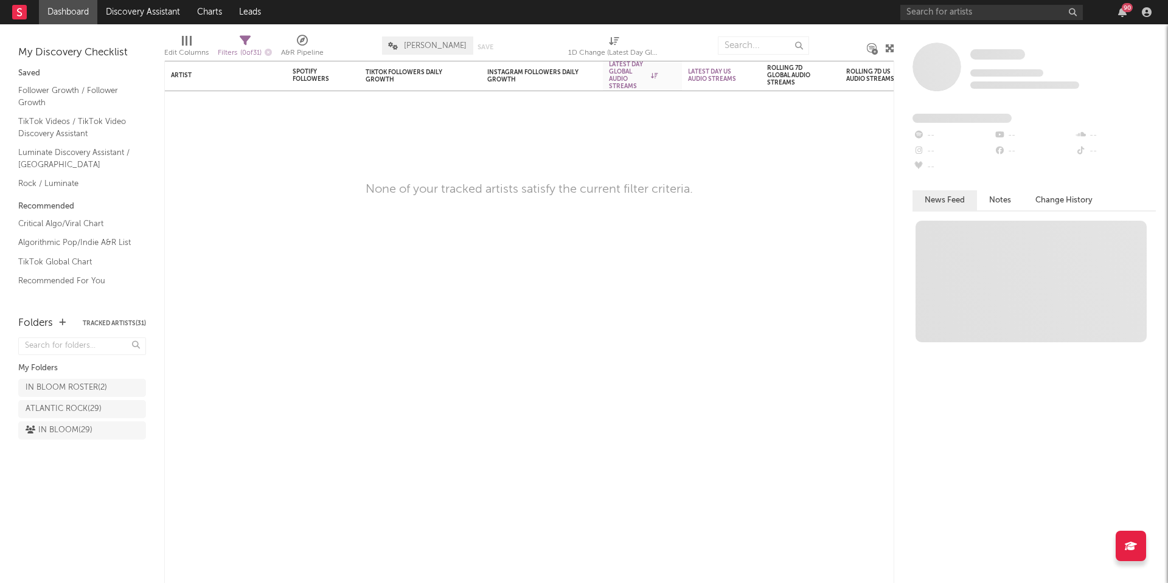
click at [97, 327] on div "Folders Tracked Artists ( 31 )" at bounding box center [82, 323] width 128 height 21
click at [97, 324] on button "Tracked Artists ( 31 )" at bounding box center [114, 323] width 63 height 6
click at [424, 38] on span "[PERSON_NAME]" at bounding box center [427, 45] width 91 height 18
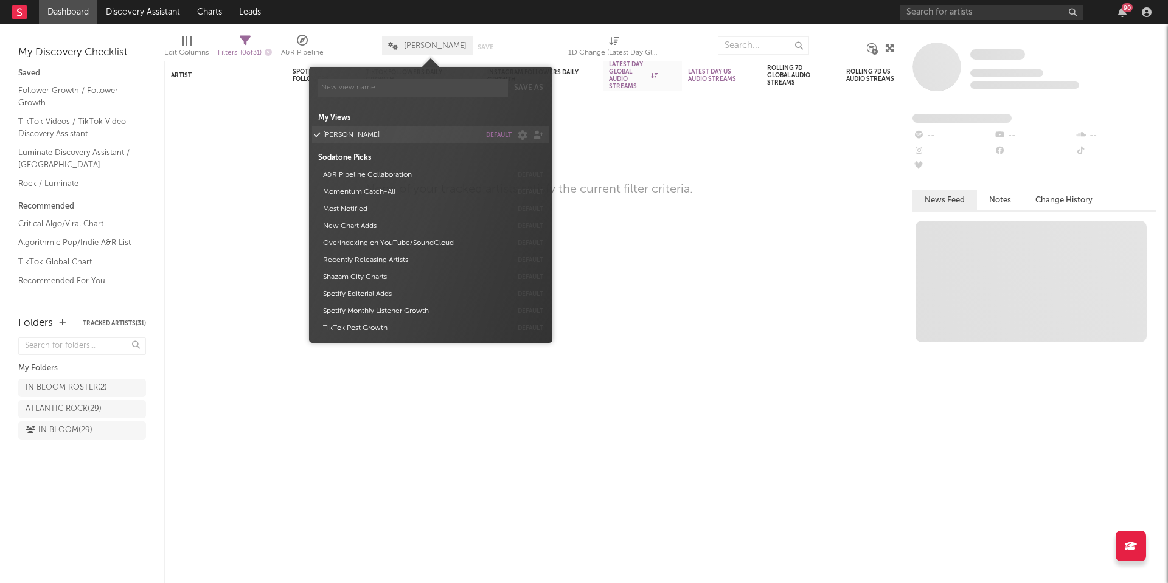
click at [385, 137] on button "[PERSON_NAME]" at bounding box center [399, 134] width 161 height 17
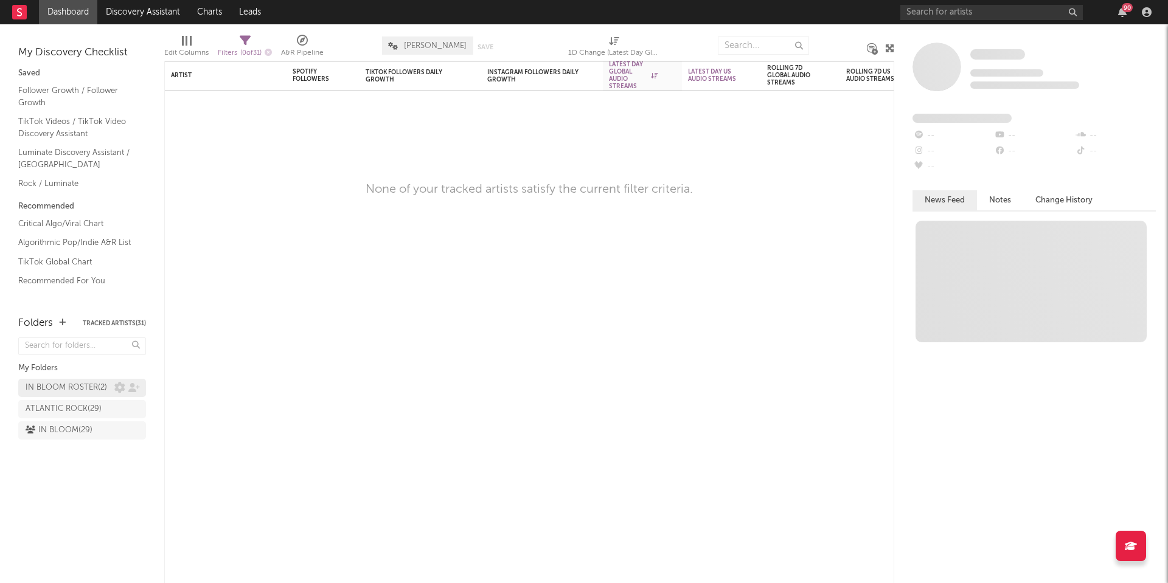
click at [69, 389] on div "IN BLOOM ROSTER ( 2 )" at bounding box center [66, 388] width 81 height 15
click at [71, 409] on div "ATLANTIC ROCK ( 29 )" at bounding box center [64, 409] width 76 height 15
click at [76, 431] on div "IN BLOOM ( 29 )" at bounding box center [59, 430] width 67 height 15
